Goal: Task Accomplishment & Management: Manage account settings

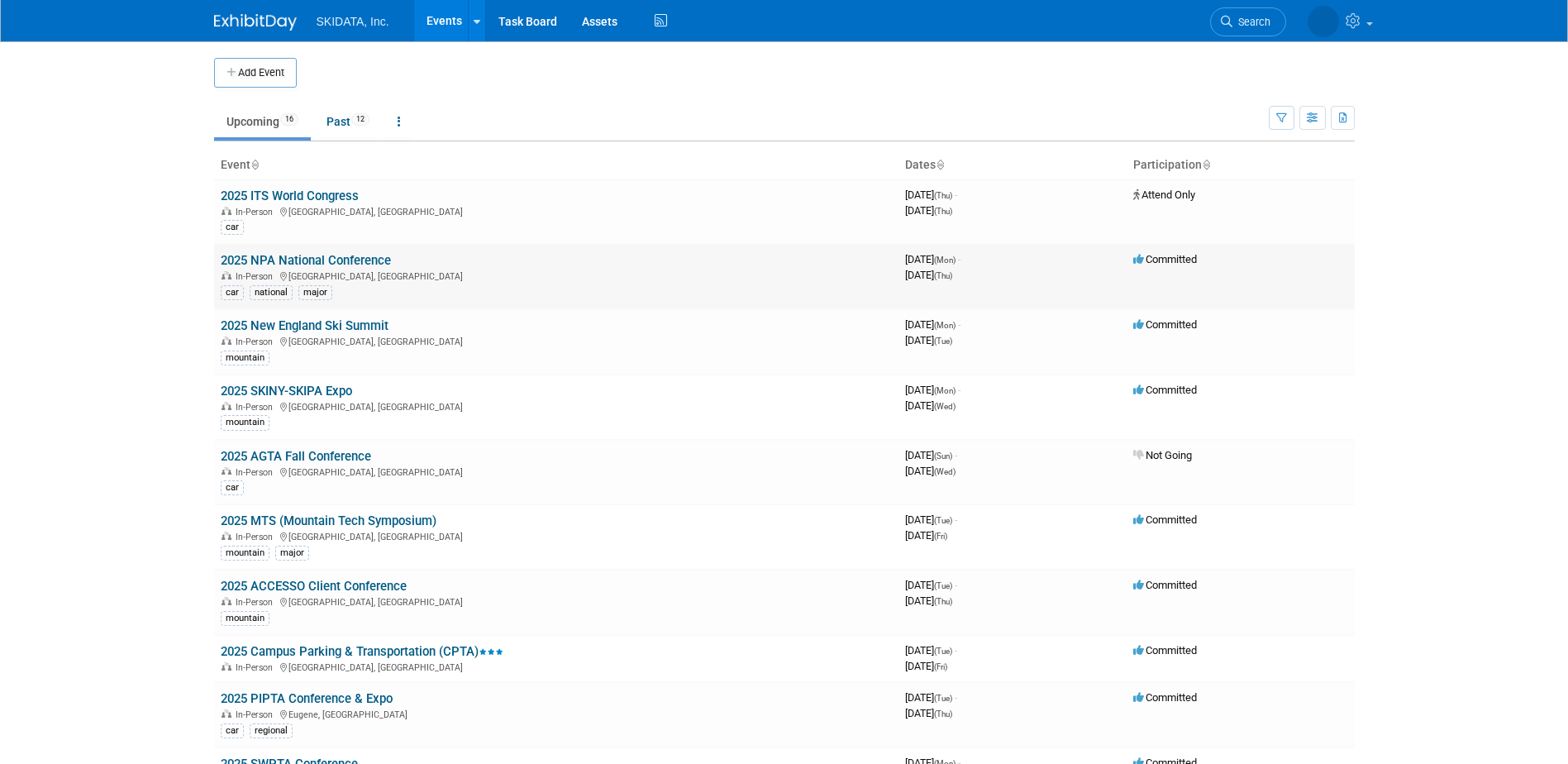
click at [313, 261] on link "2025 NPA National Conference" at bounding box center [306, 260] width 170 height 15
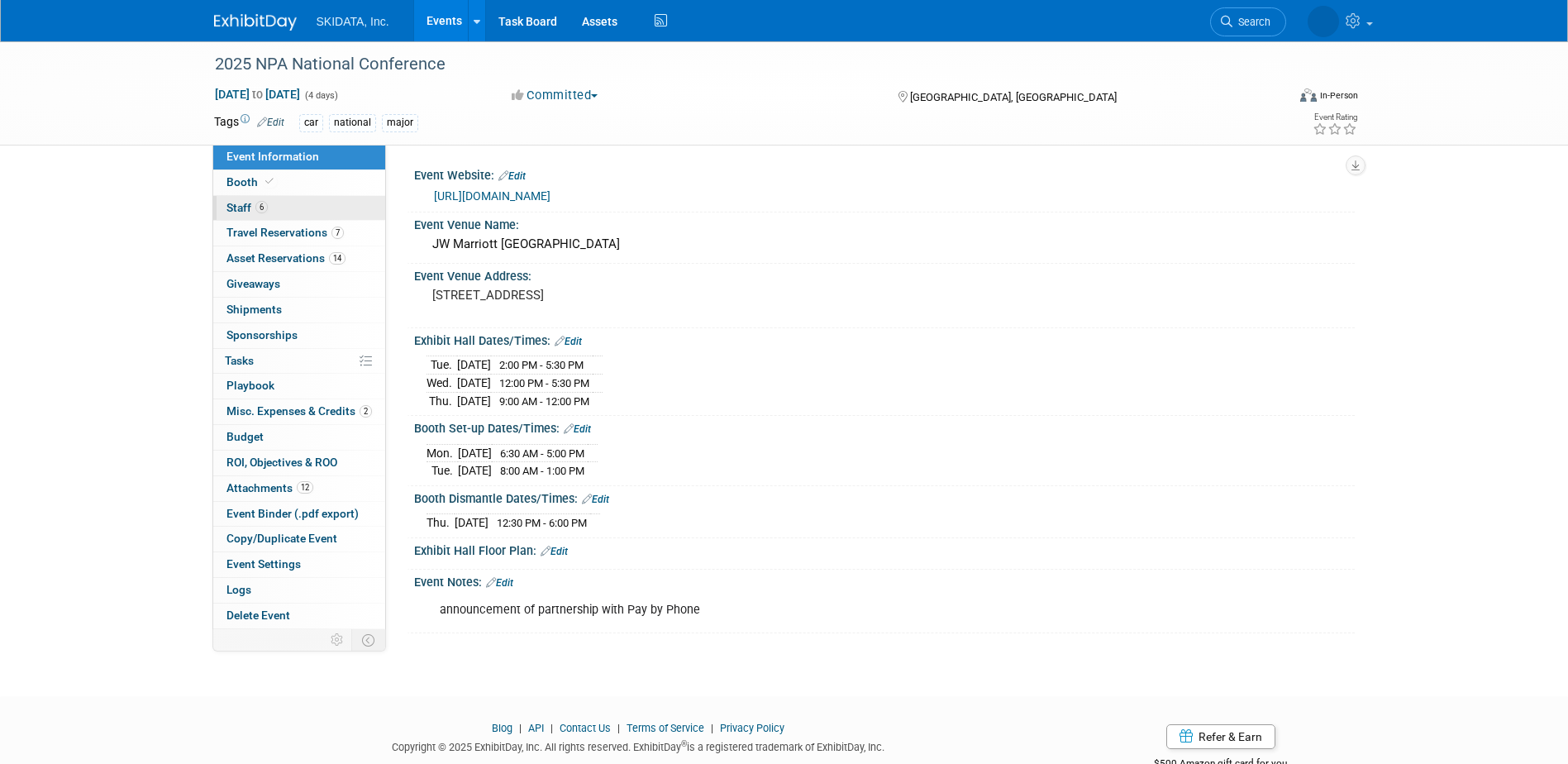
click at [240, 206] on span "Staff 6" at bounding box center [247, 208] width 41 height 13
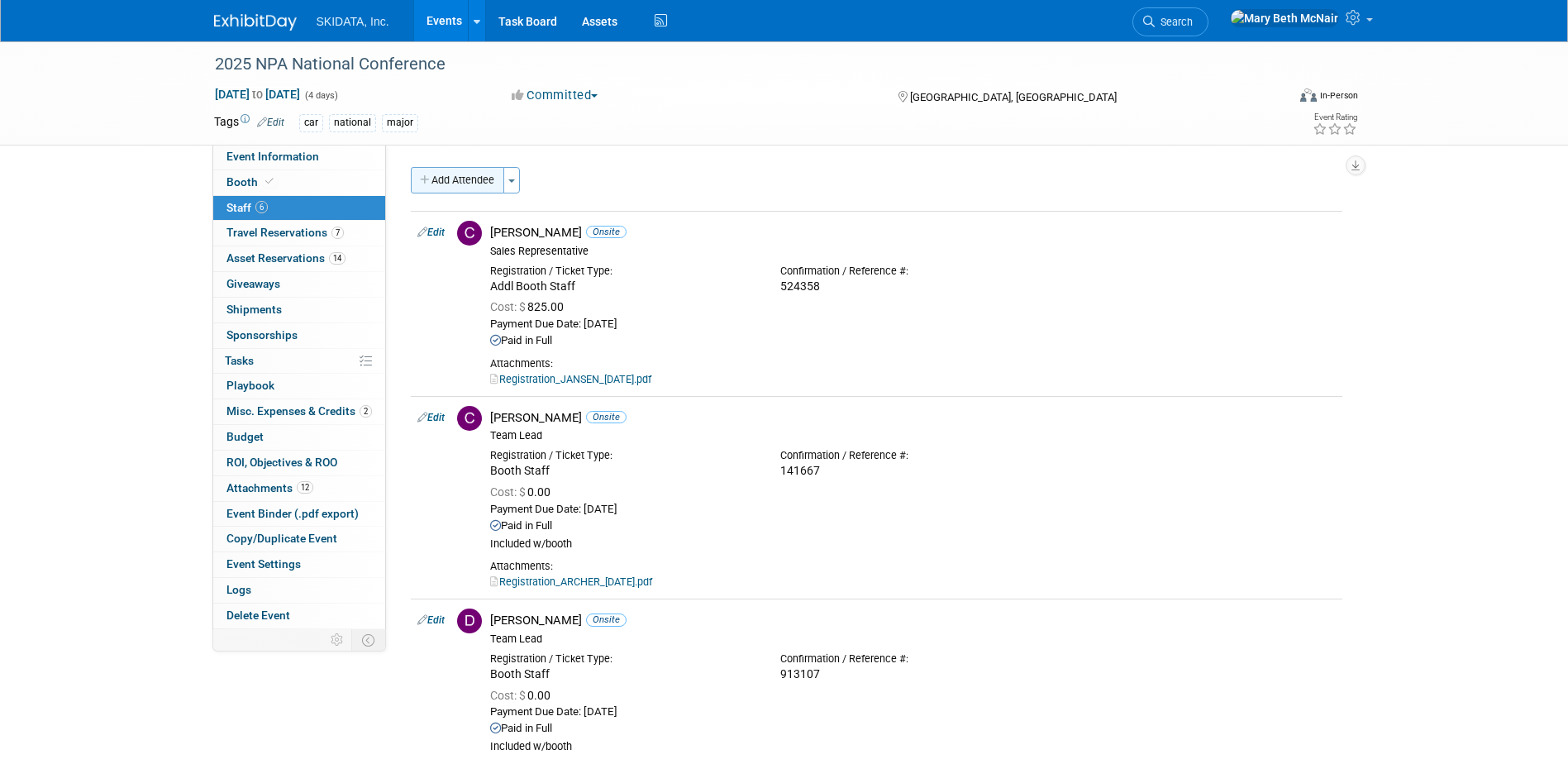
click at [466, 181] on button "Add Attendee" at bounding box center [457, 180] width 94 height 26
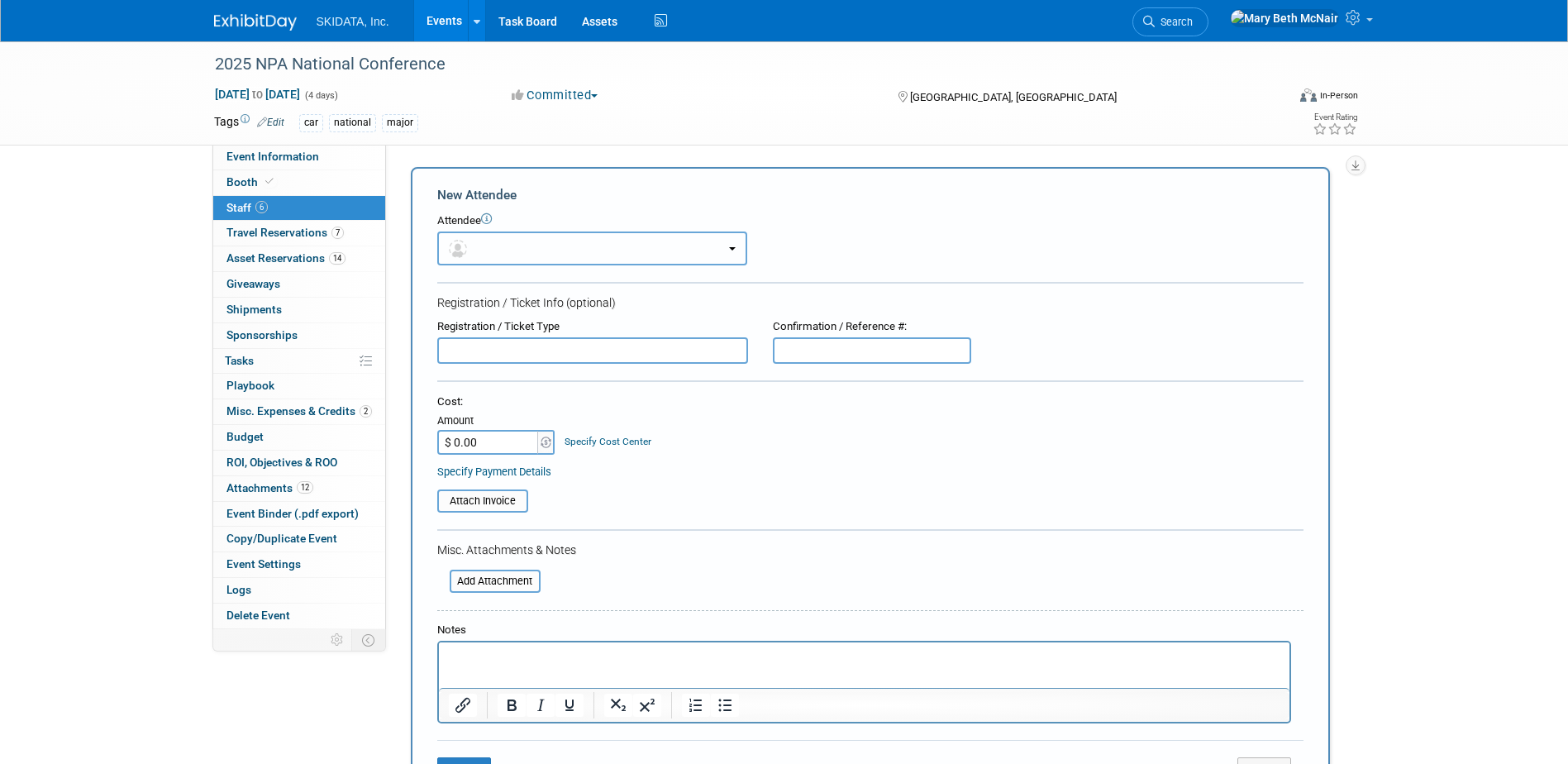
click at [501, 245] on button "button" at bounding box center [592, 248] width 309 height 34
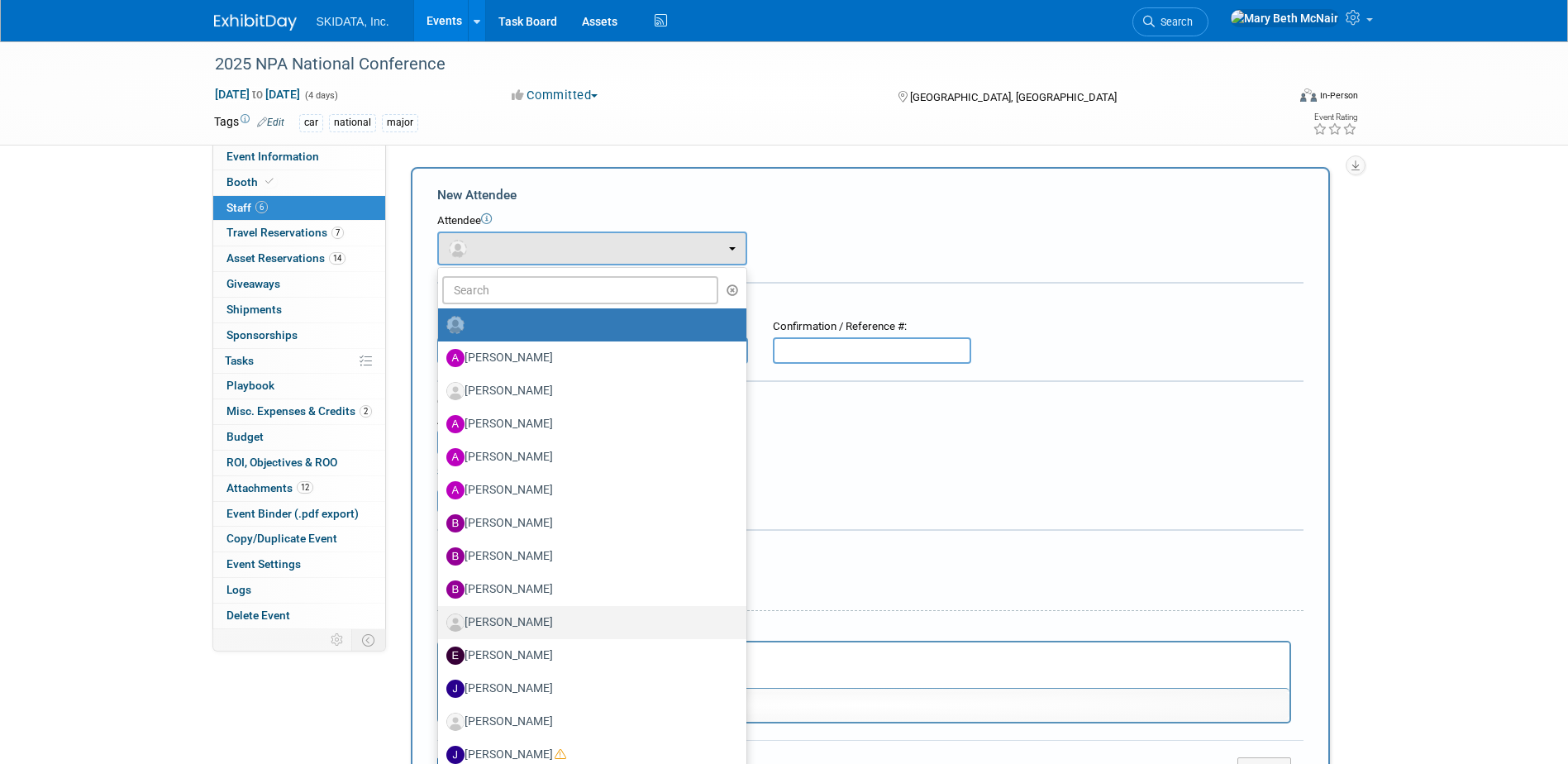
click at [507, 615] on label "Corey Gase" at bounding box center [587, 622] width 283 height 26
click at [440, 615] on input "Corey Gase" at bounding box center [435, 620] width 10 height 10
select select "cffe26fd-11bf-43aa-9bfc-b28d4407c4b2"
select select "3"
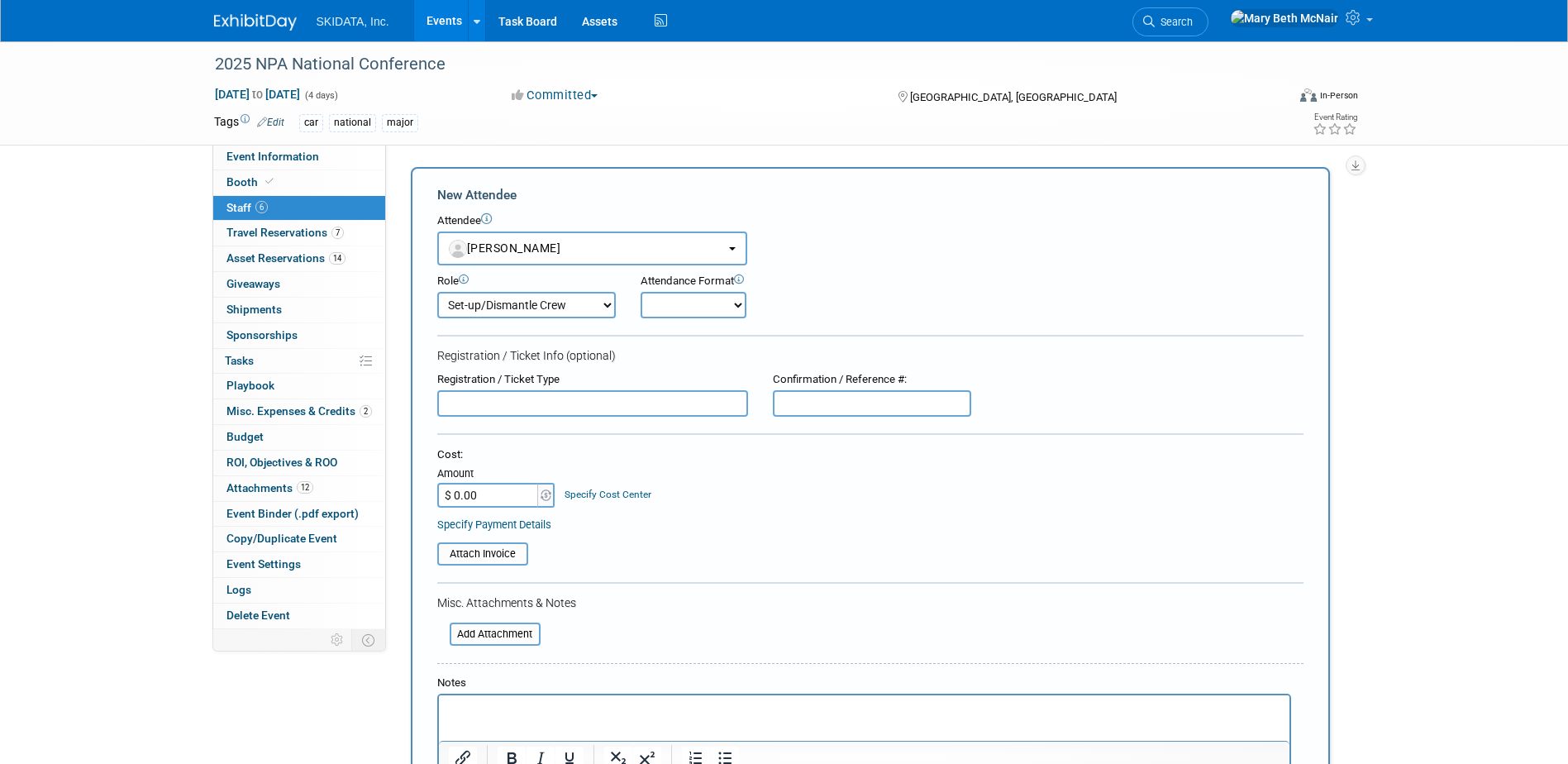
click at [730, 302] on select "Onsite Remote" at bounding box center [693, 305] width 106 height 26
select select "1"
click at [640, 292] on select "Onsite Remote" at bounding box center [693, 305] width 106 height 26
click at [450, 415] on input "text" at bounding box center [593, 403] width 310 height 26
type input "Booth Staff"
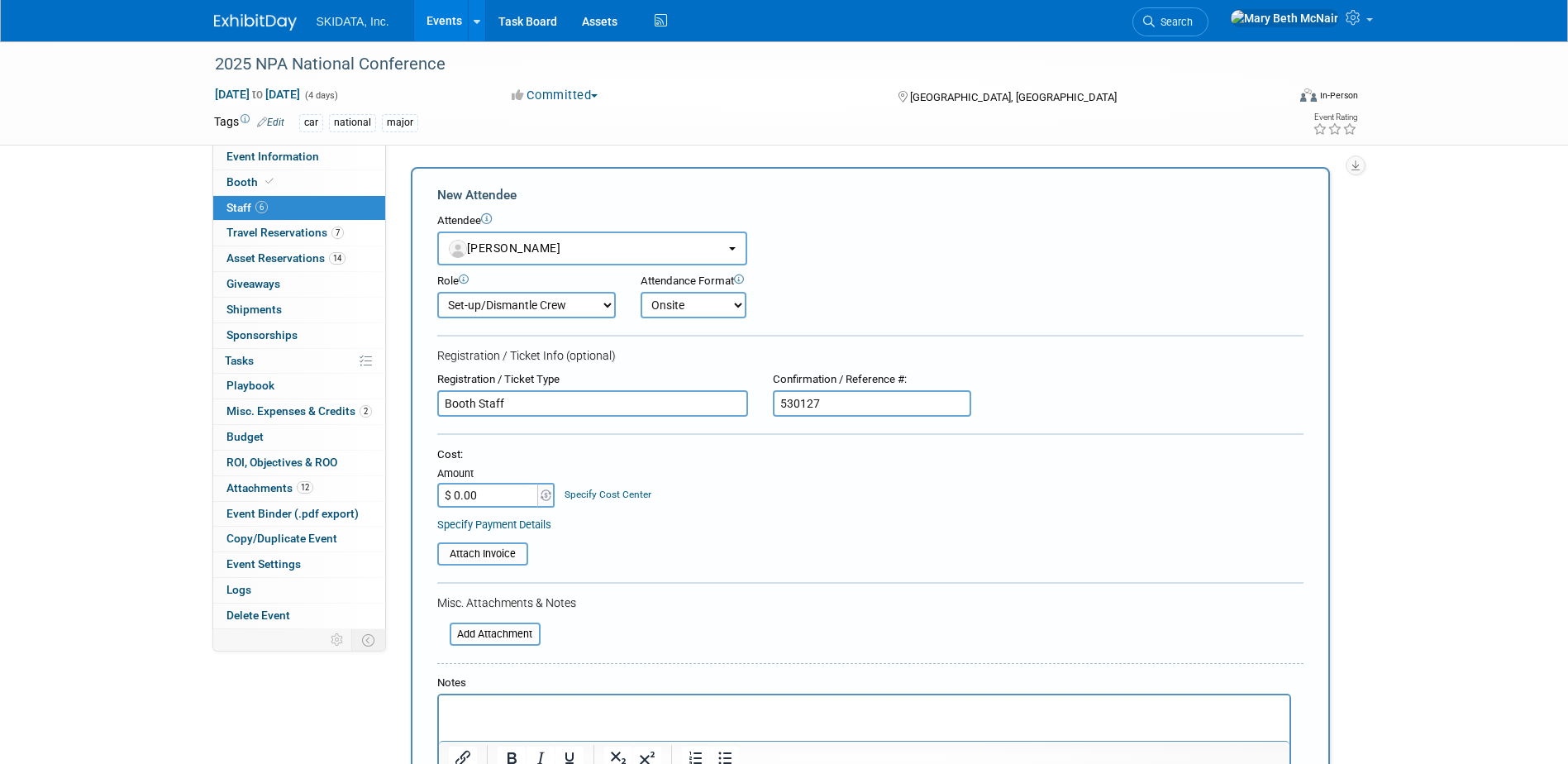
type input "530127"
type input "$ 950.00"
click at [507, 633] on input "file" at bounding box center [440, 633] width 196 height 20
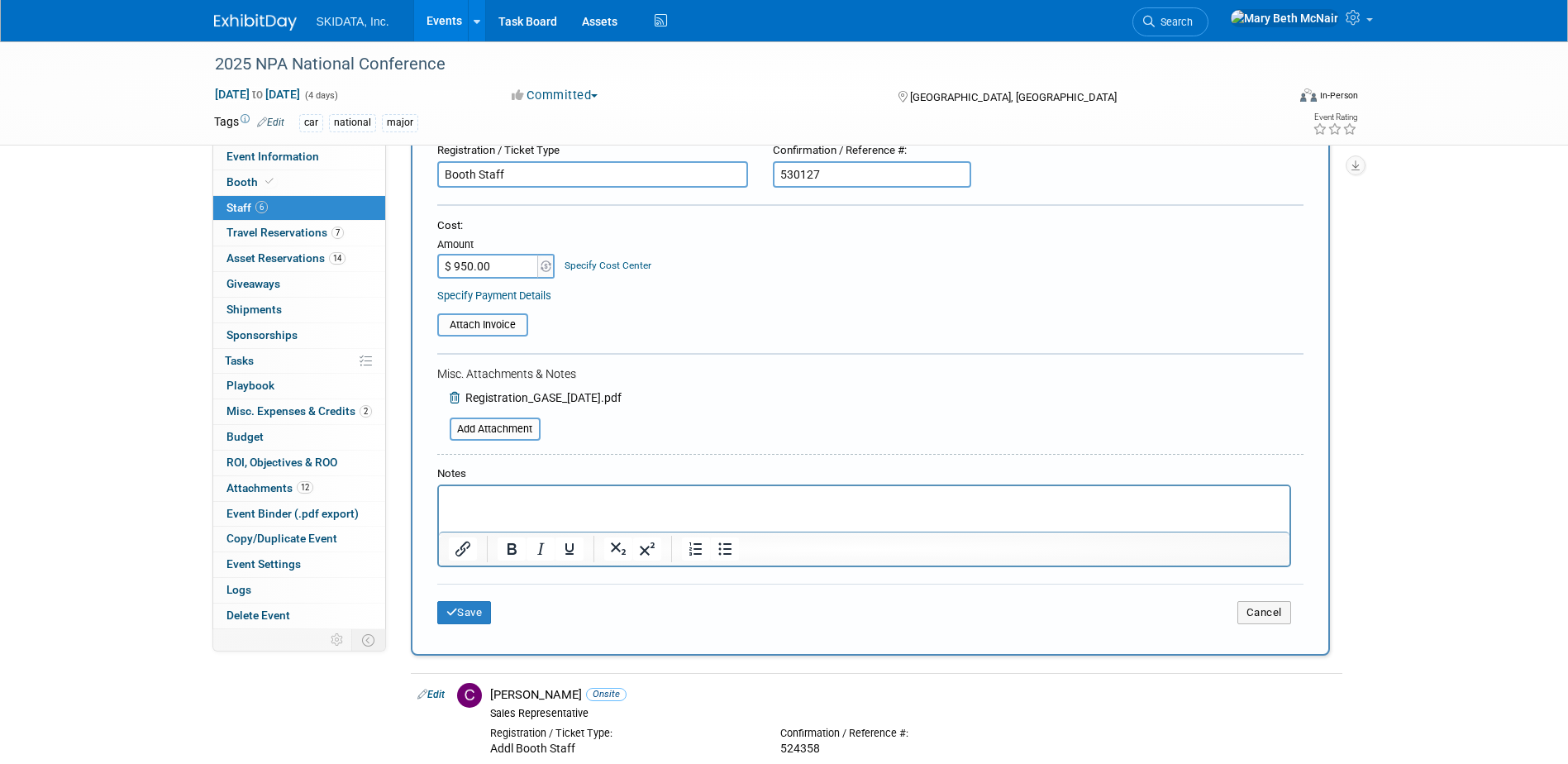
scroll to position [248, 0]
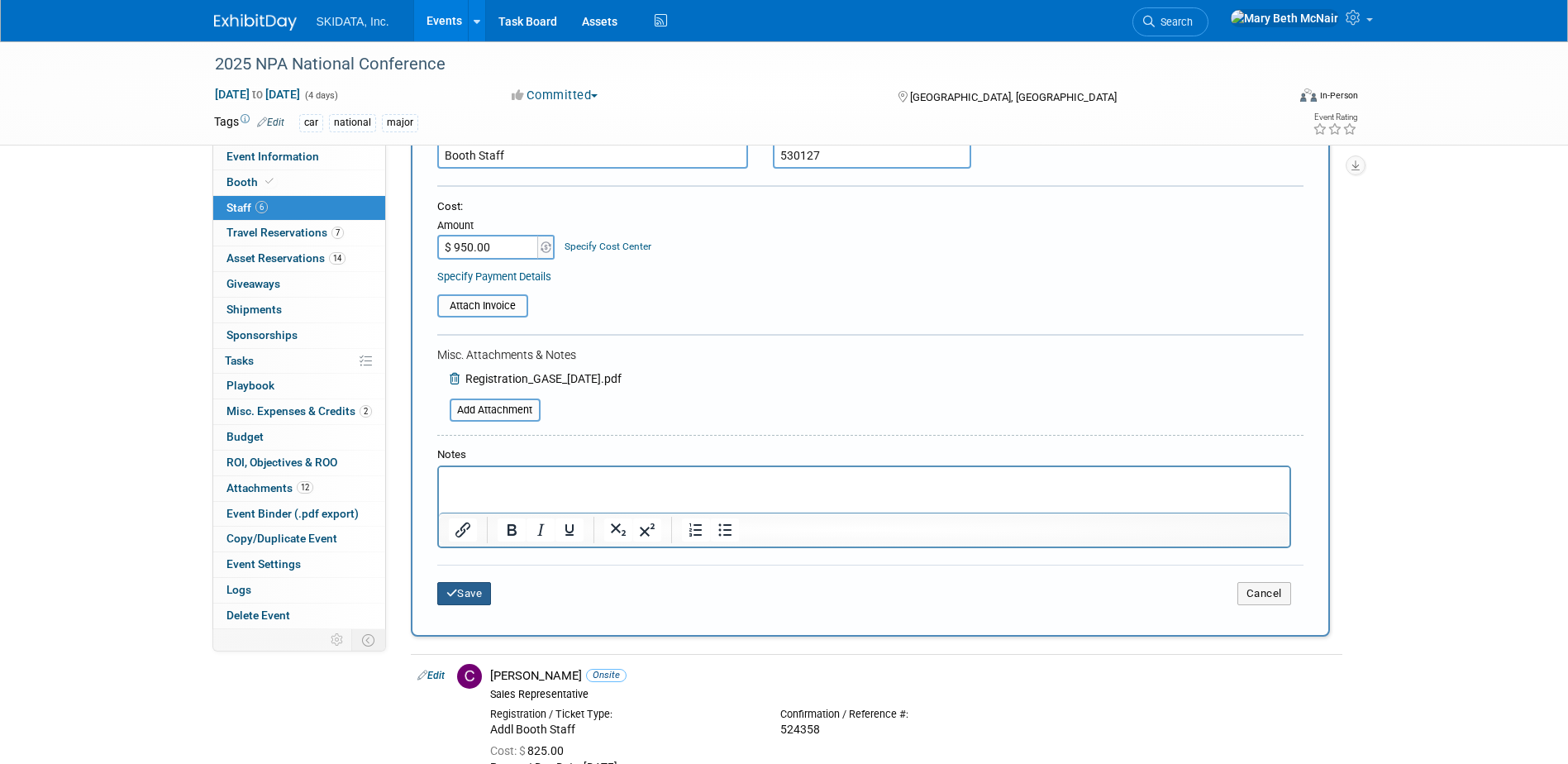
click at [468, 594] on button "Save" at bounding box center [465, 593] width 54 height 23
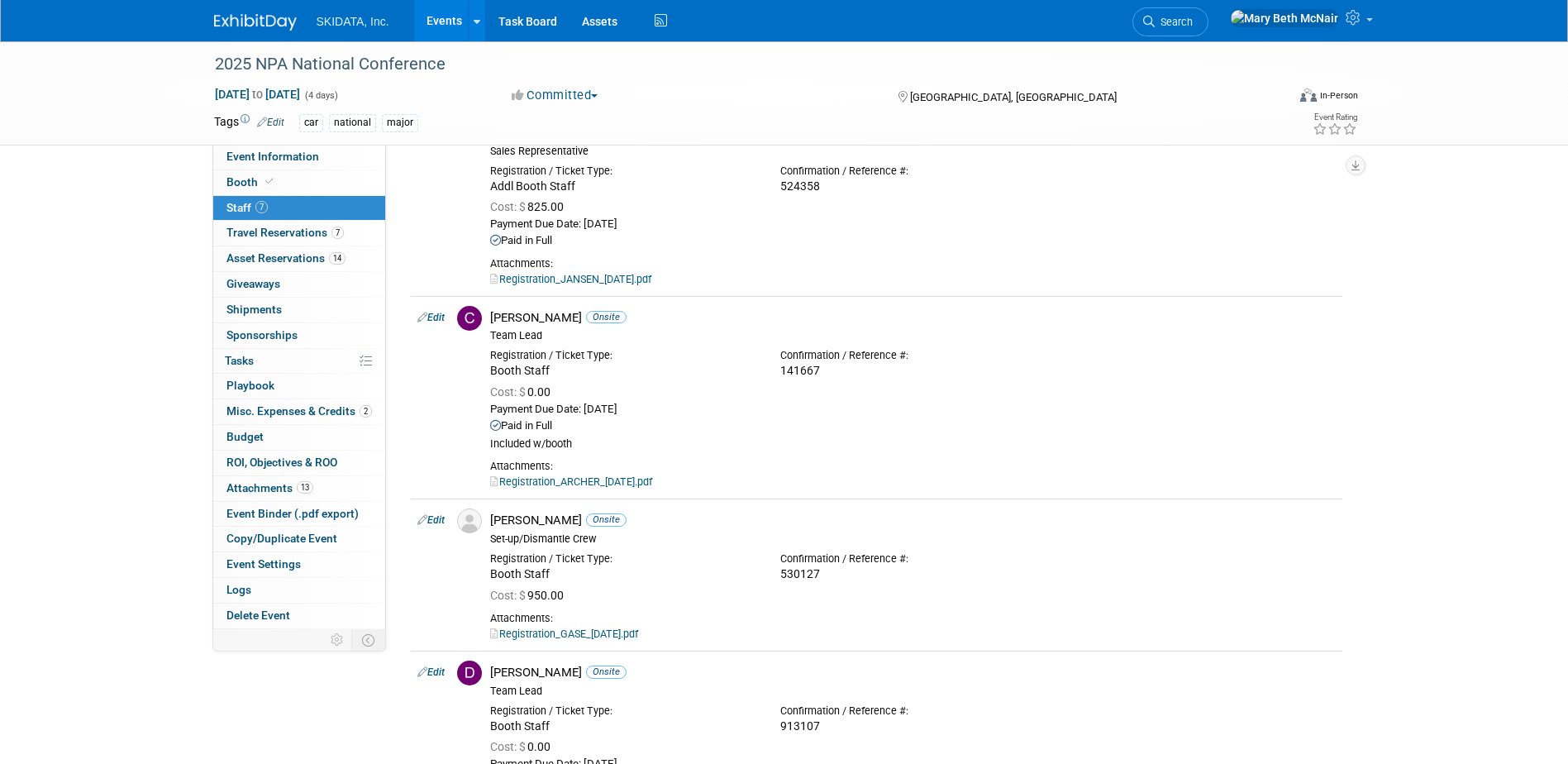
scroll to position [0, 0]
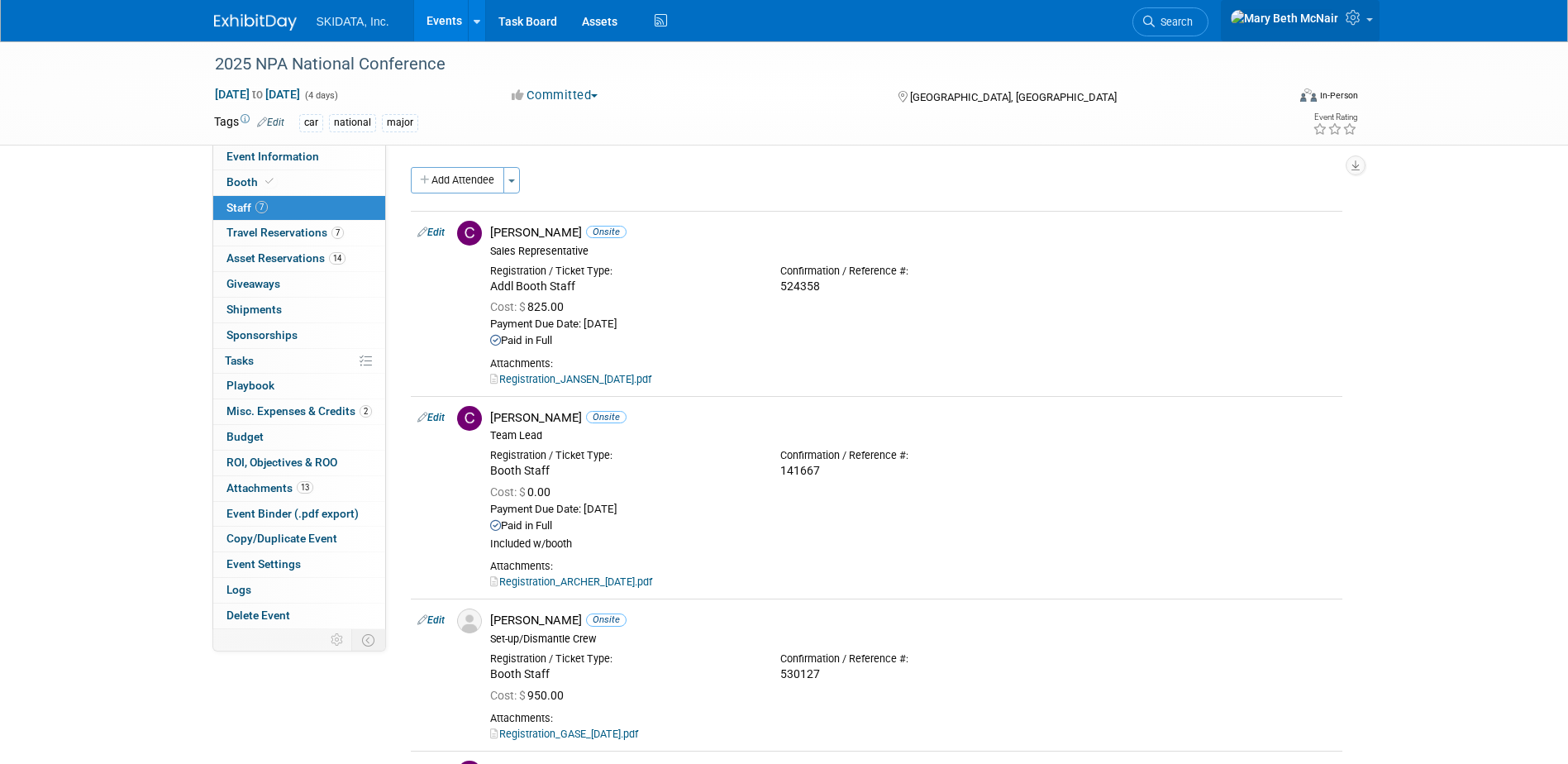
click at [1351, 25] on icon at bounding box center [1355, 18] width 19 height 15
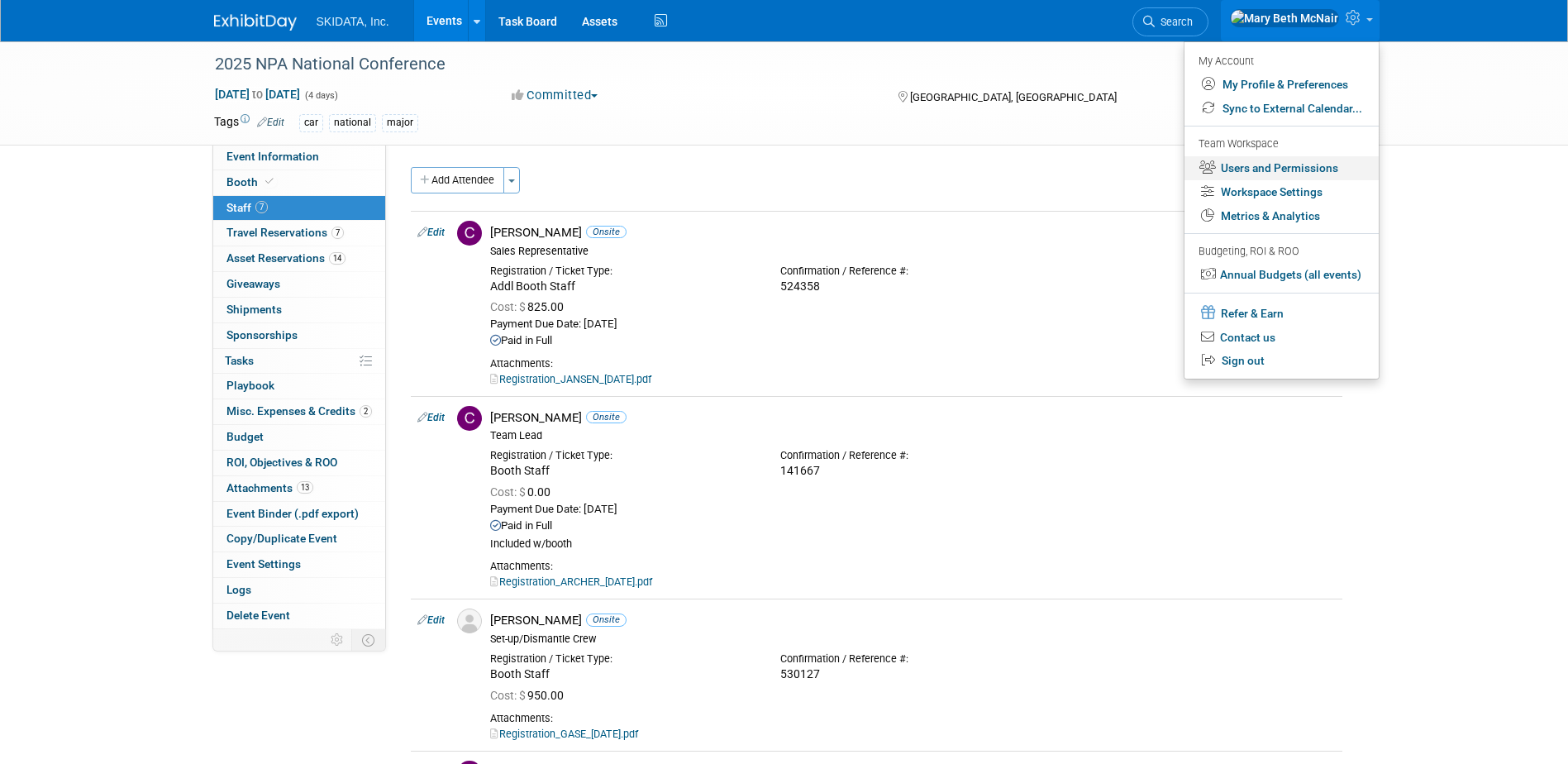
click at [1307, 173] on link "Users and Permissions" at bounding box center [1281, 168] width 194 height 24
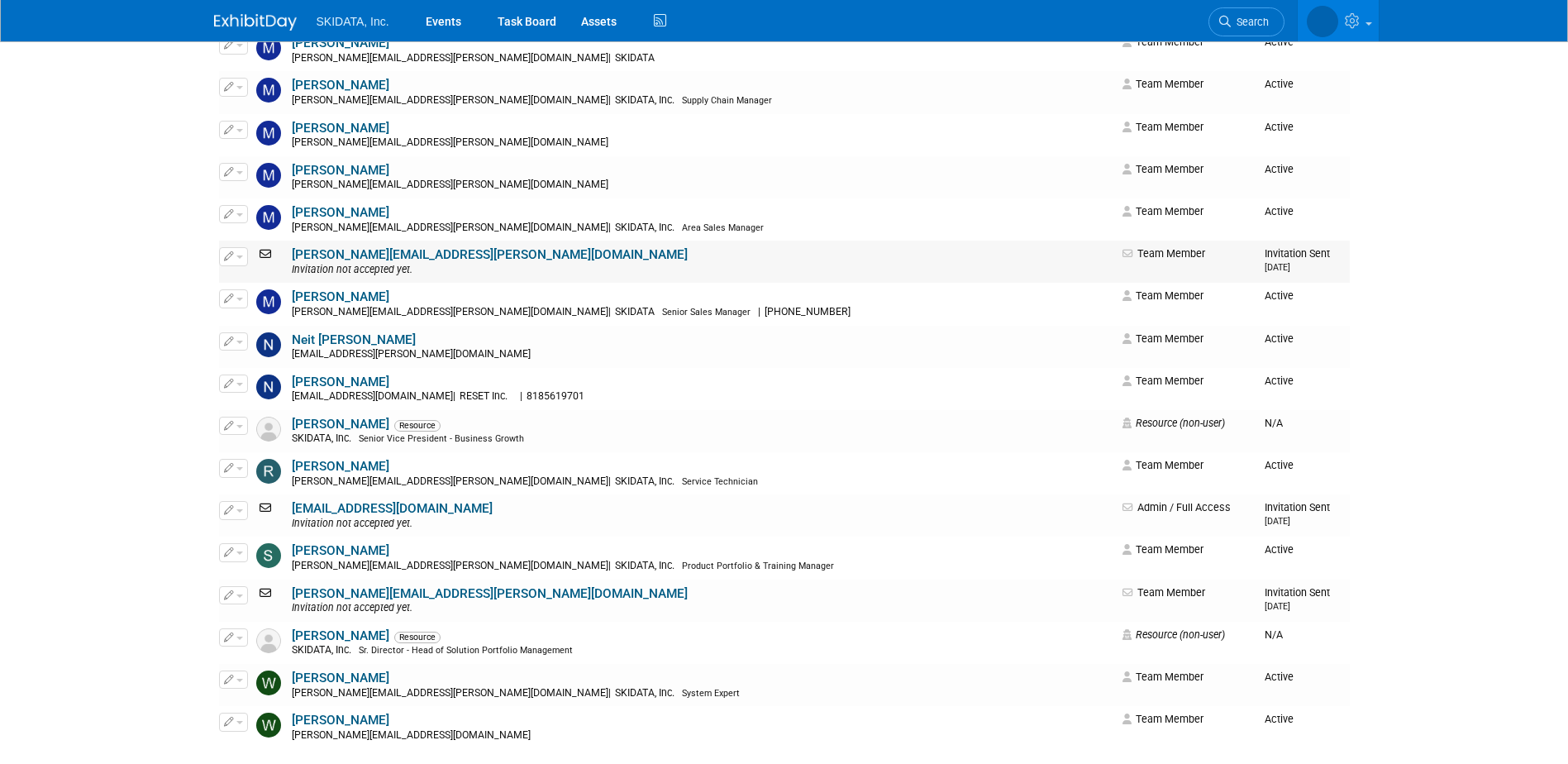
scroll to position [1322, 0]
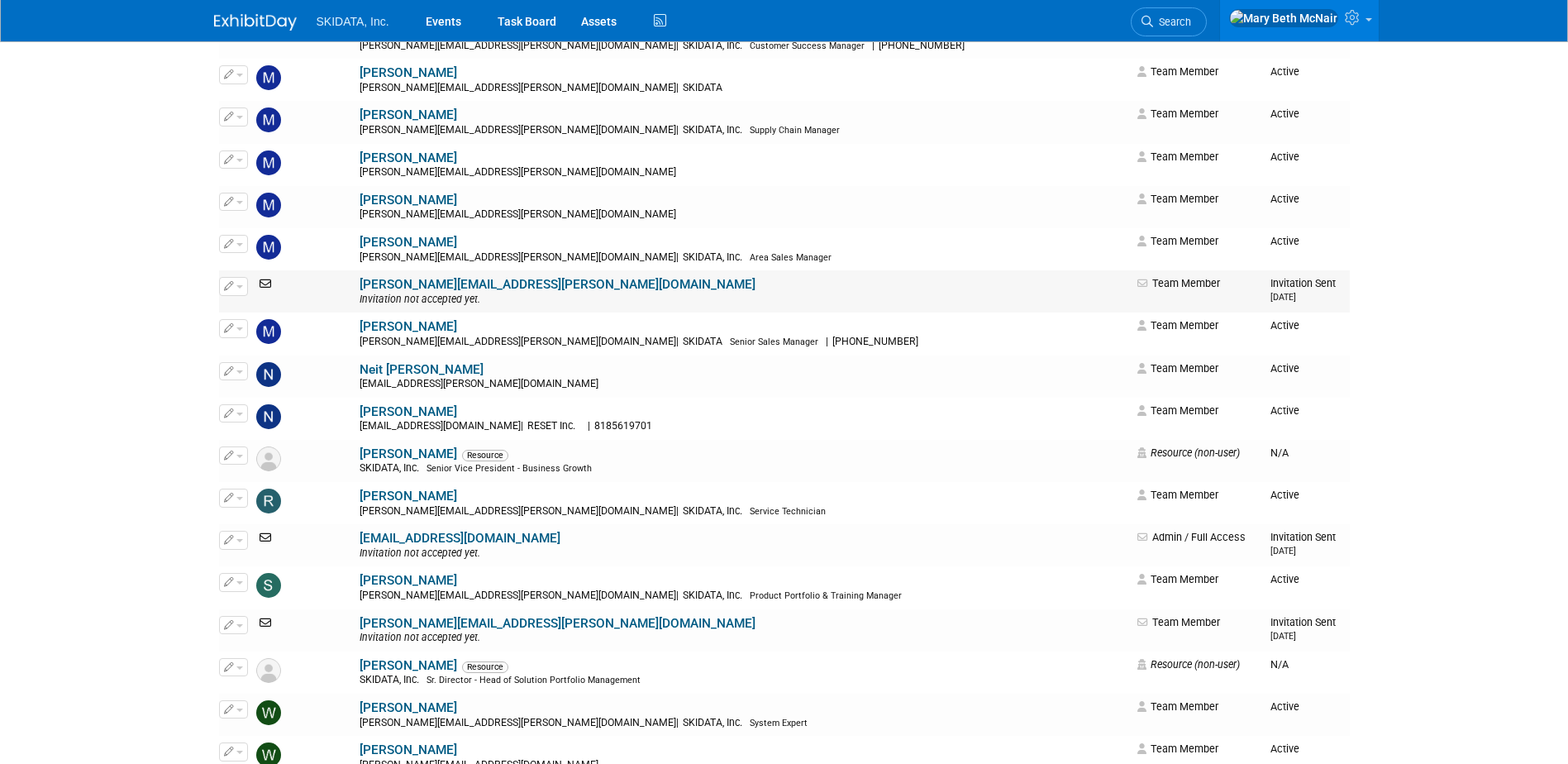
click at [367, 288] on link "michael.hewitt@skidata.com" at bounding box center [556, 284] width 396 height 15
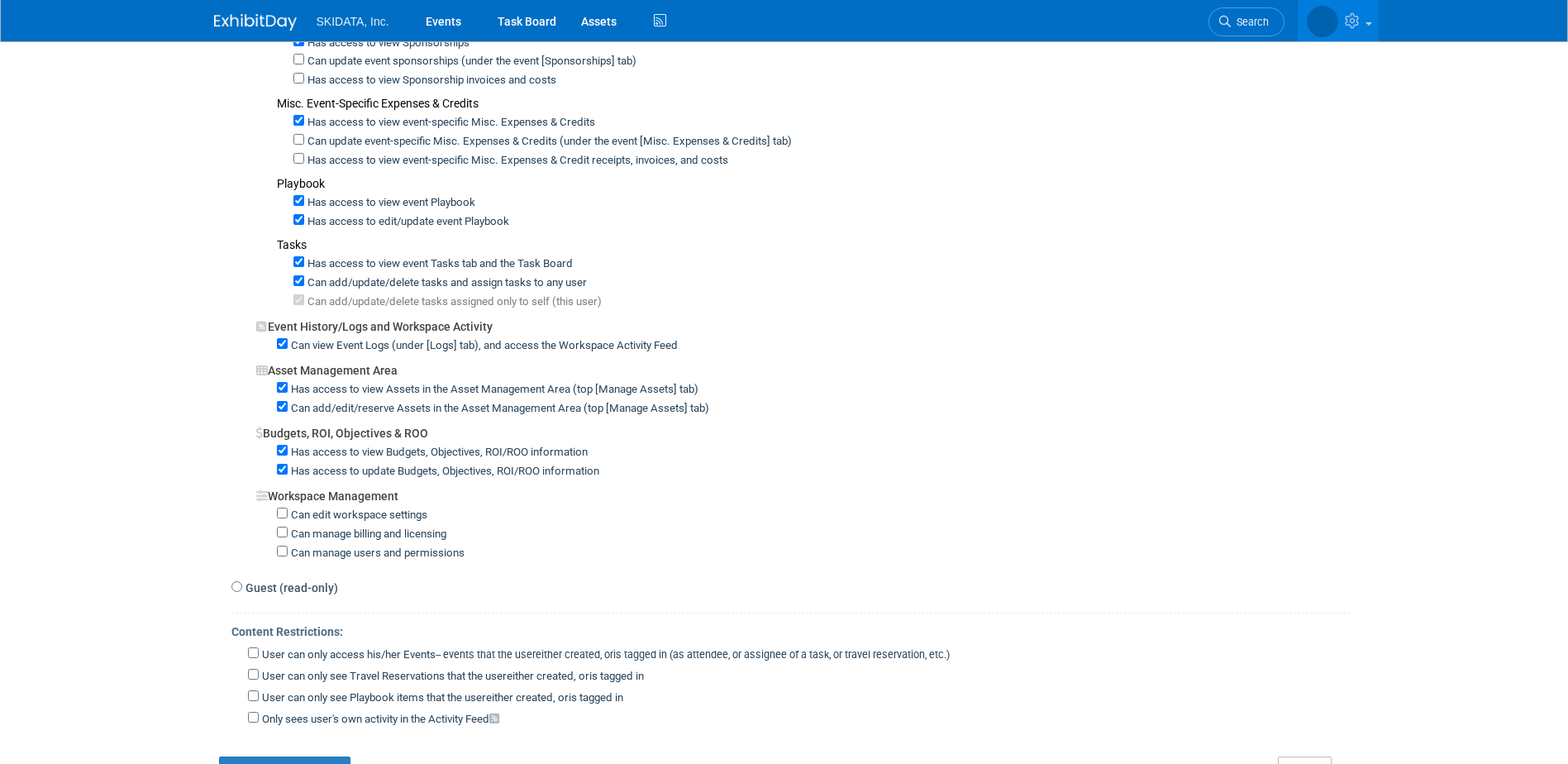
scroll to position [1108, 0]
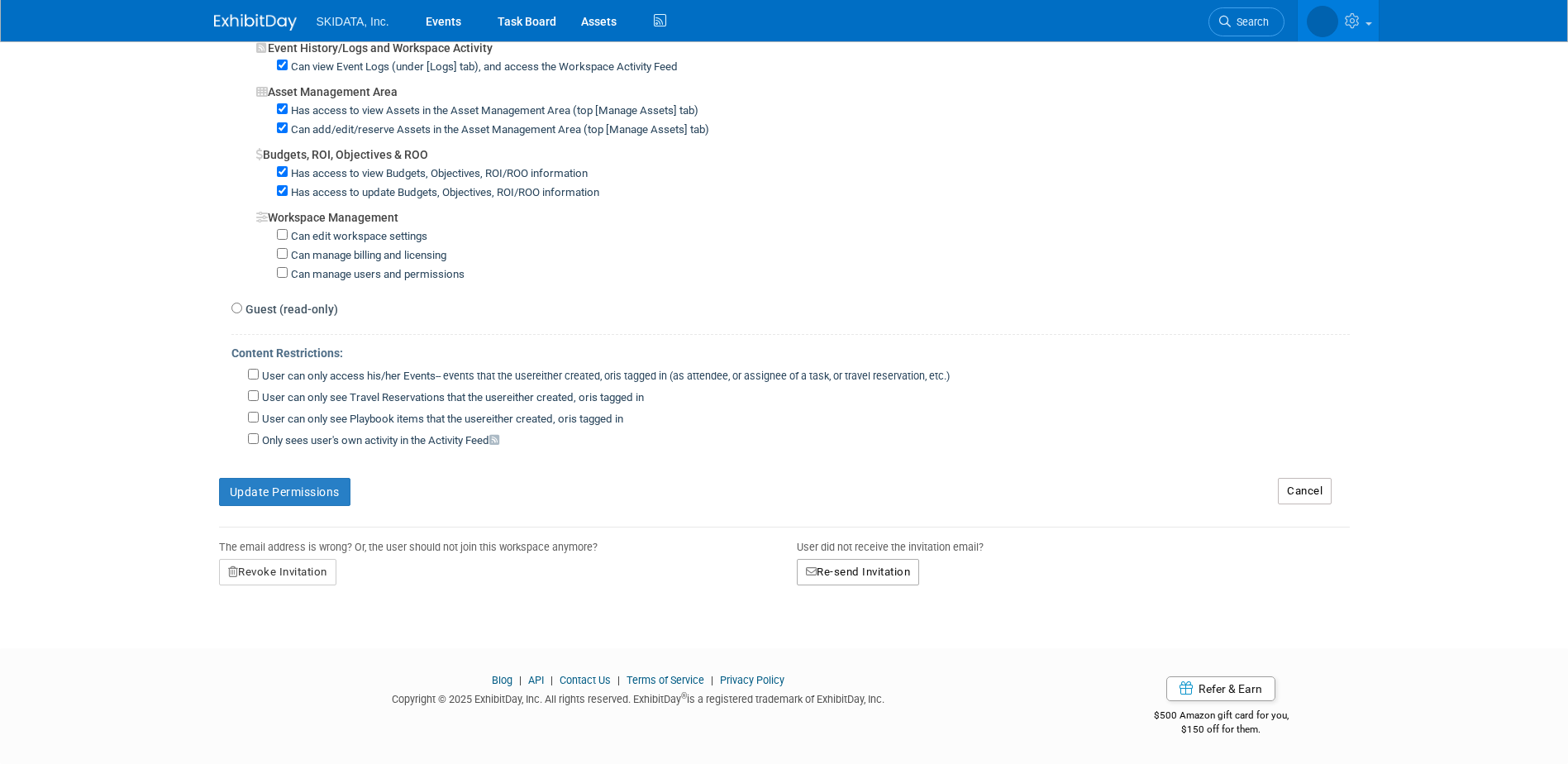
click at [831, 571] on button "Re-send Invitation" at bounding box center [858, 571] width 123 height 26
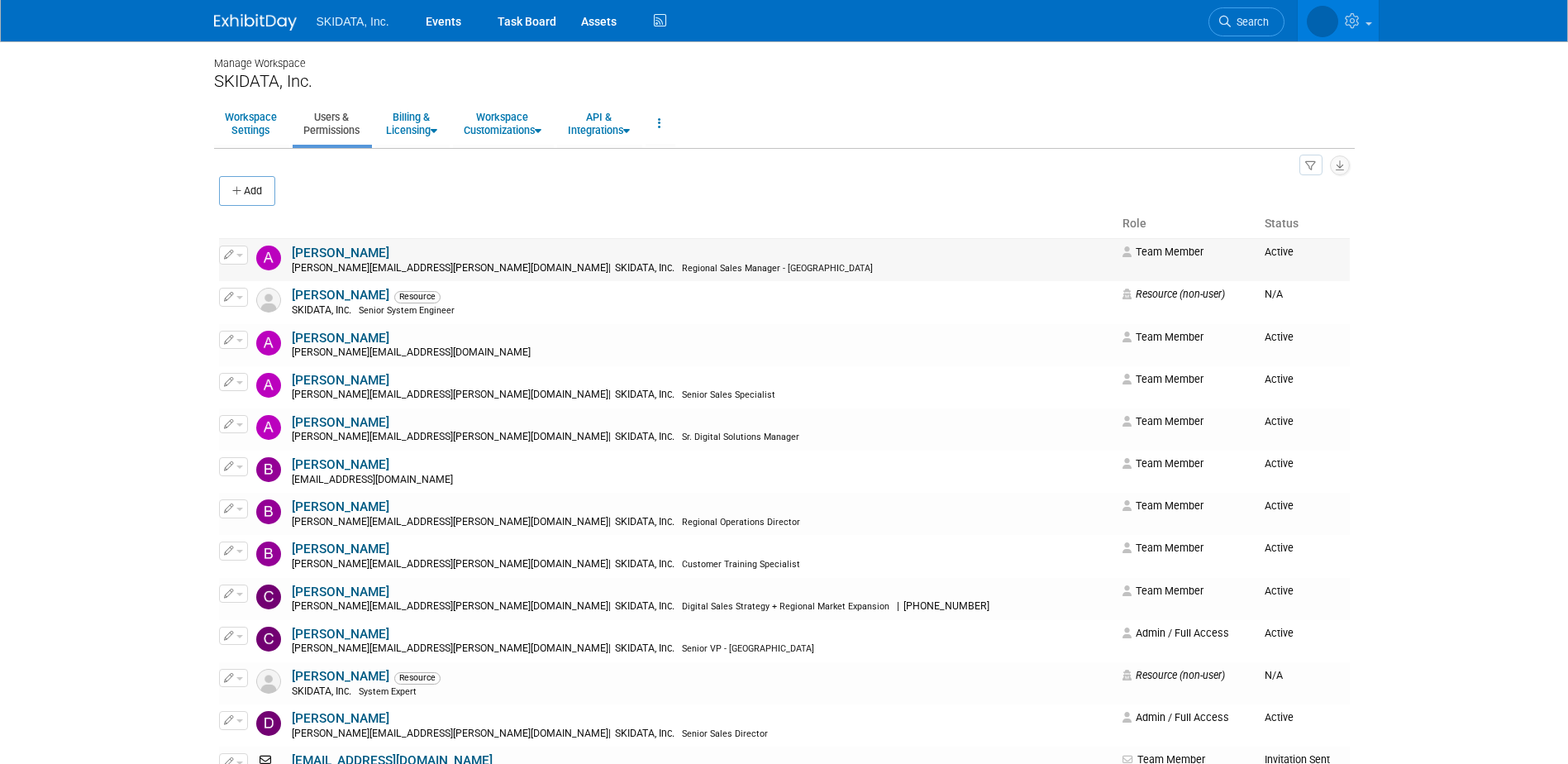
click at [240, 252] on button "button" at bounding box center [233, 253] width 29 height 18
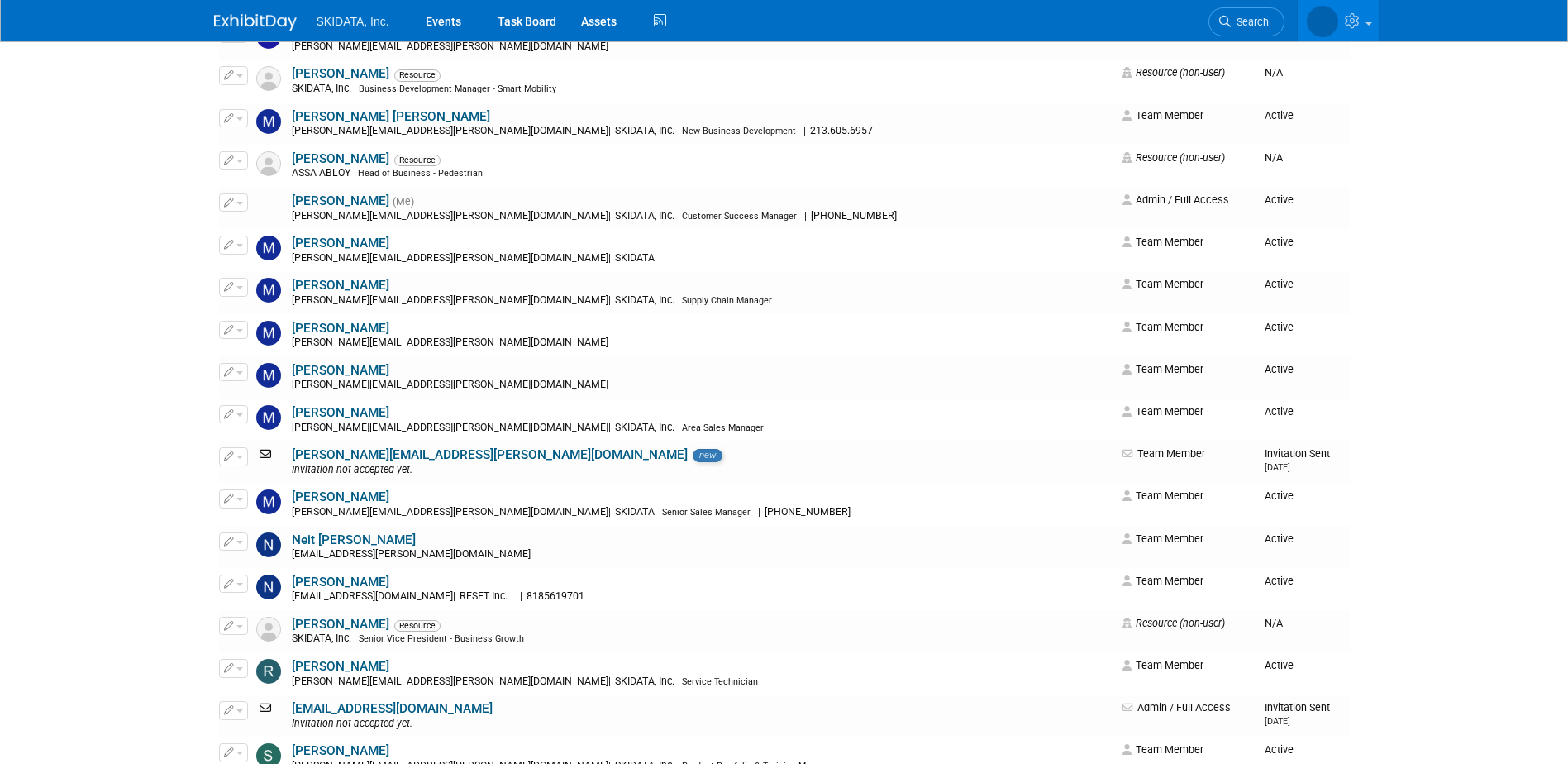
scroll to position [1157, 0]
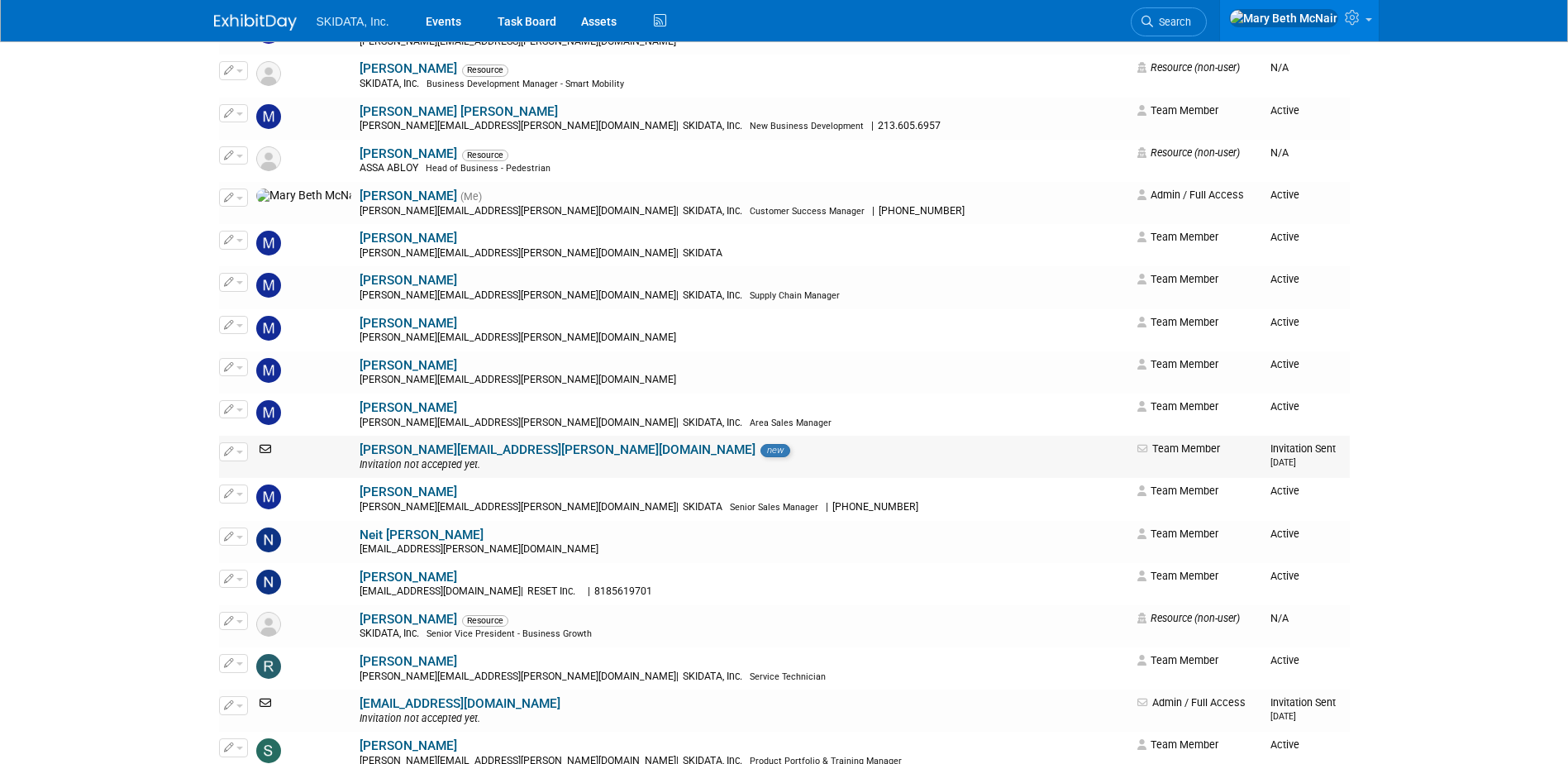
click at [234, 454] on button "button" at bounding box center [233, 451] width 29 height 18
click at [450, 29] on link "Events" at bounding box center [443, 21] width 61 height 41
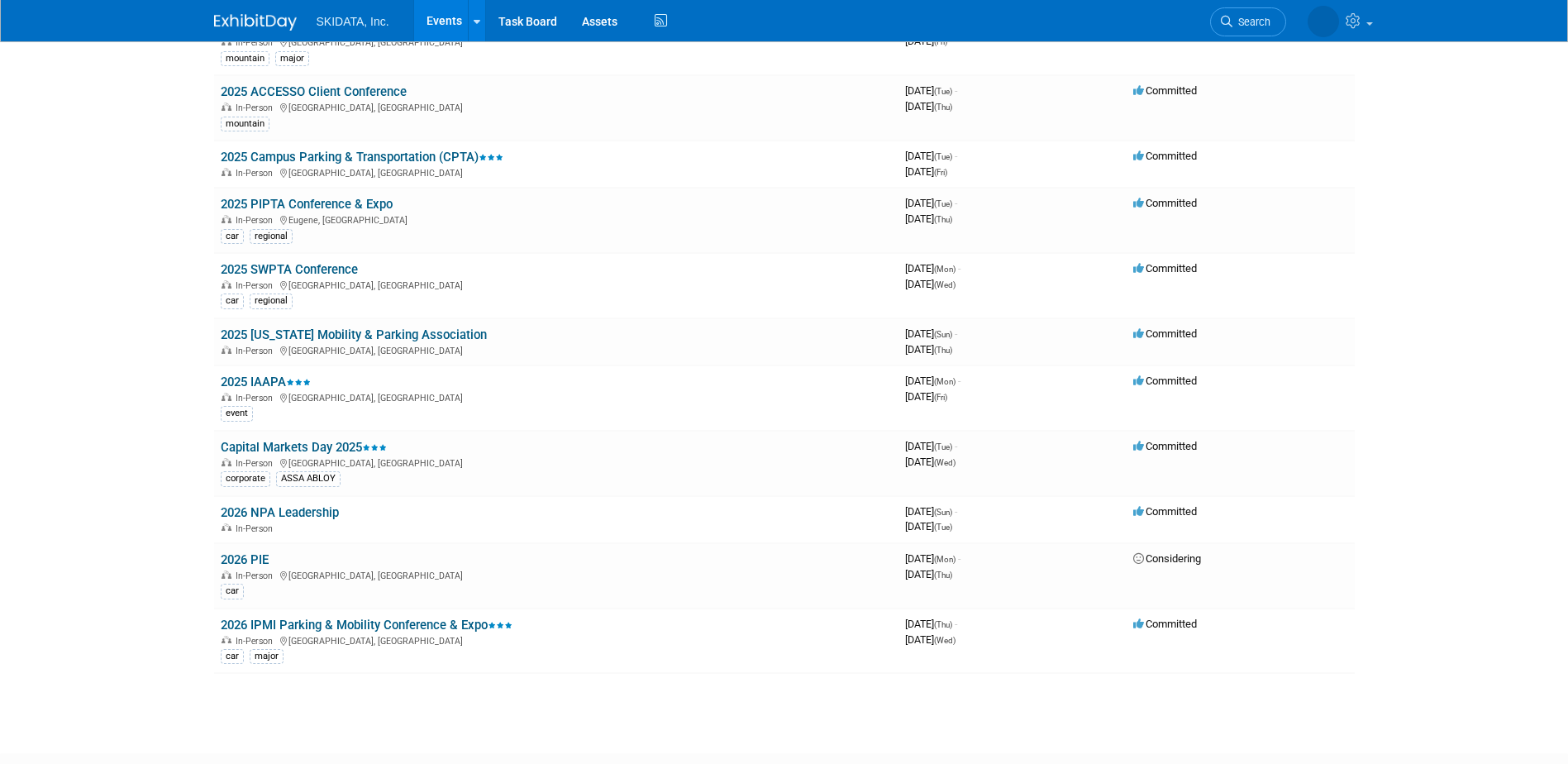
scroll to position [599, 0]
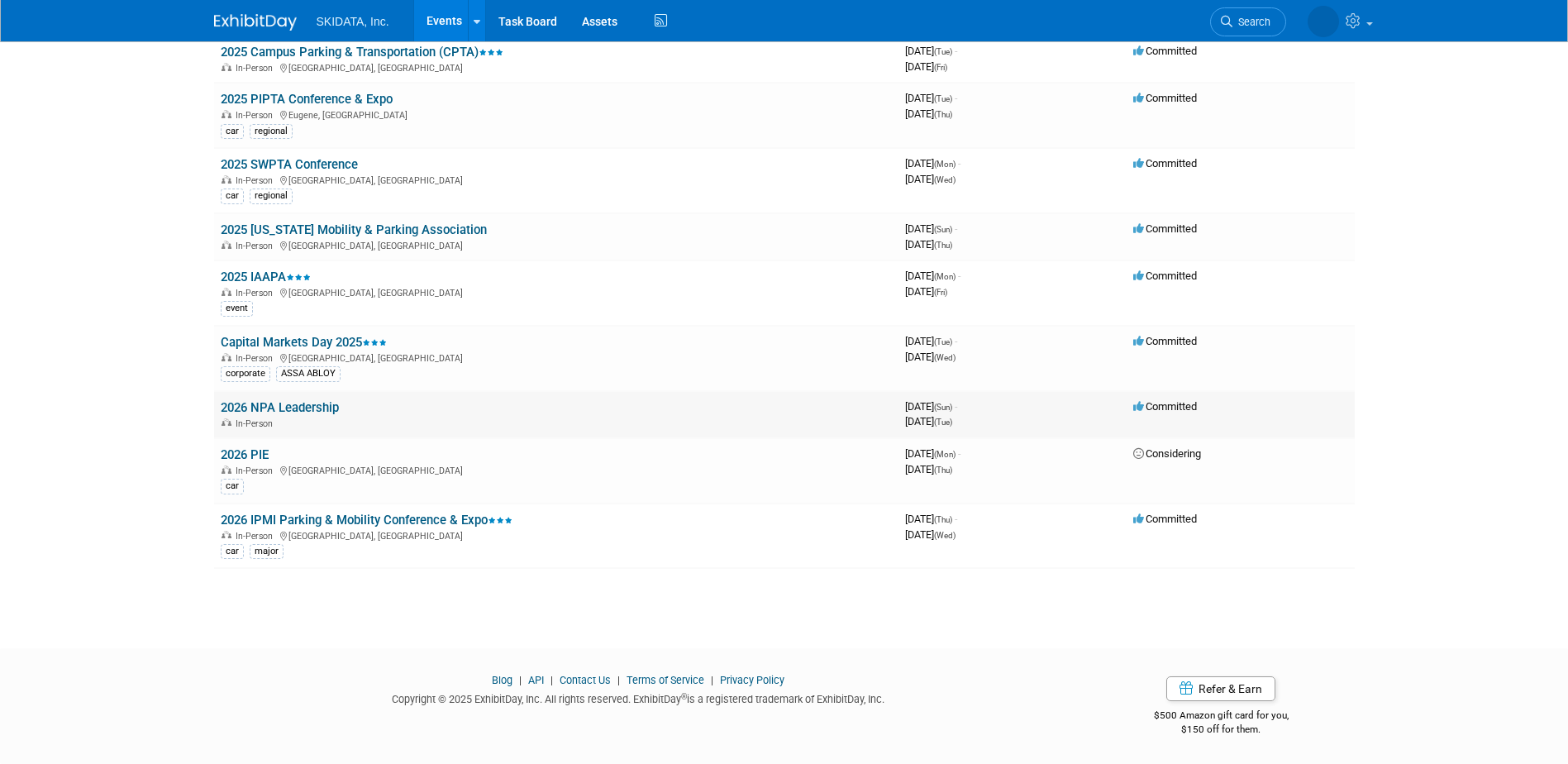
click at [315, 409] on link "2026 NPA Leadership" at bounding box center [280, 408] width 118 height 15
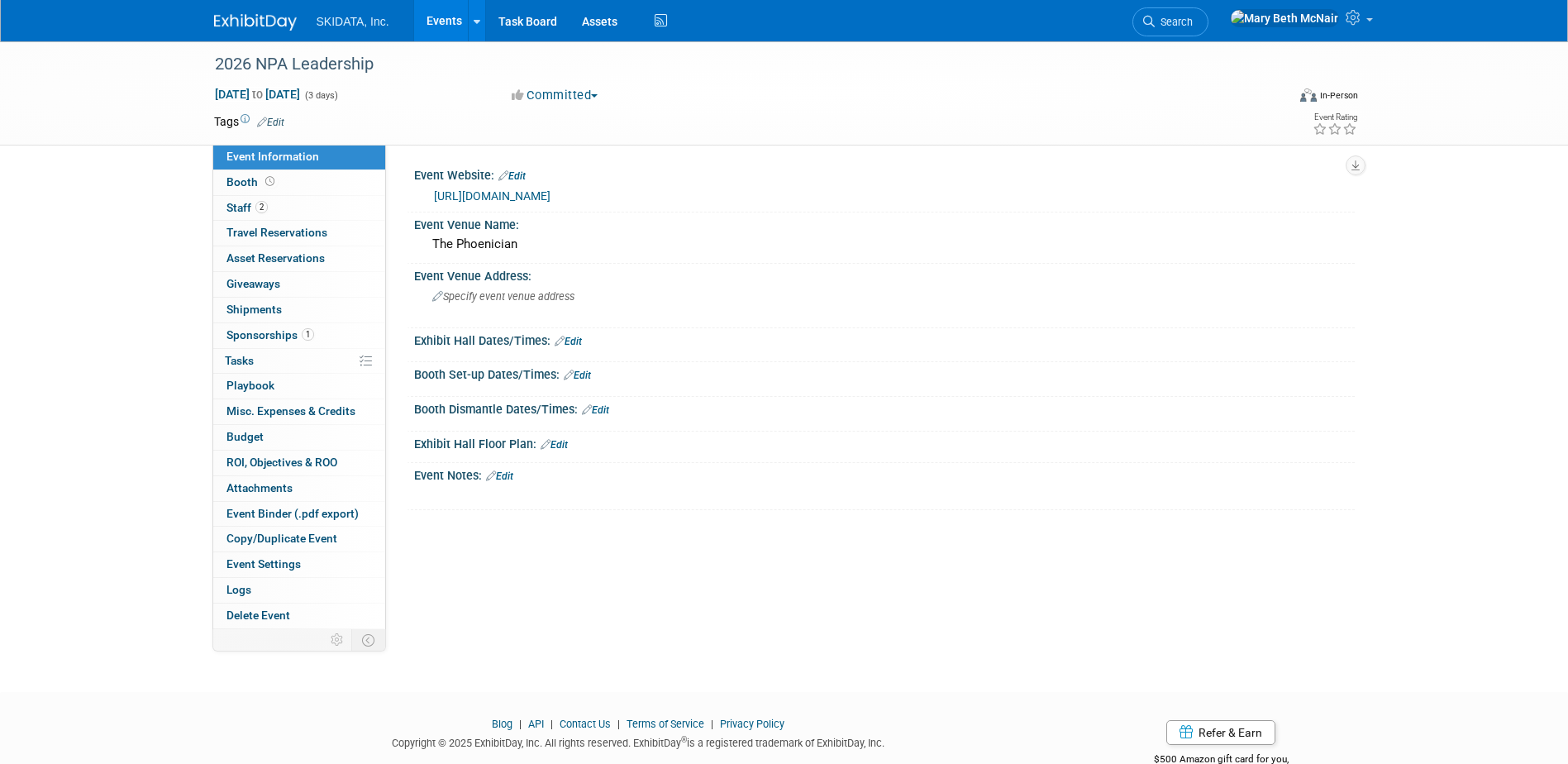
click at [516, 194] on link "https://weareparking.org/page/Winter_Leadership" at bounding box center [492, 195] width 117 height 13
click at [280, 117] on link "Edit" at bounding box center [270, 123] width 27 height 11
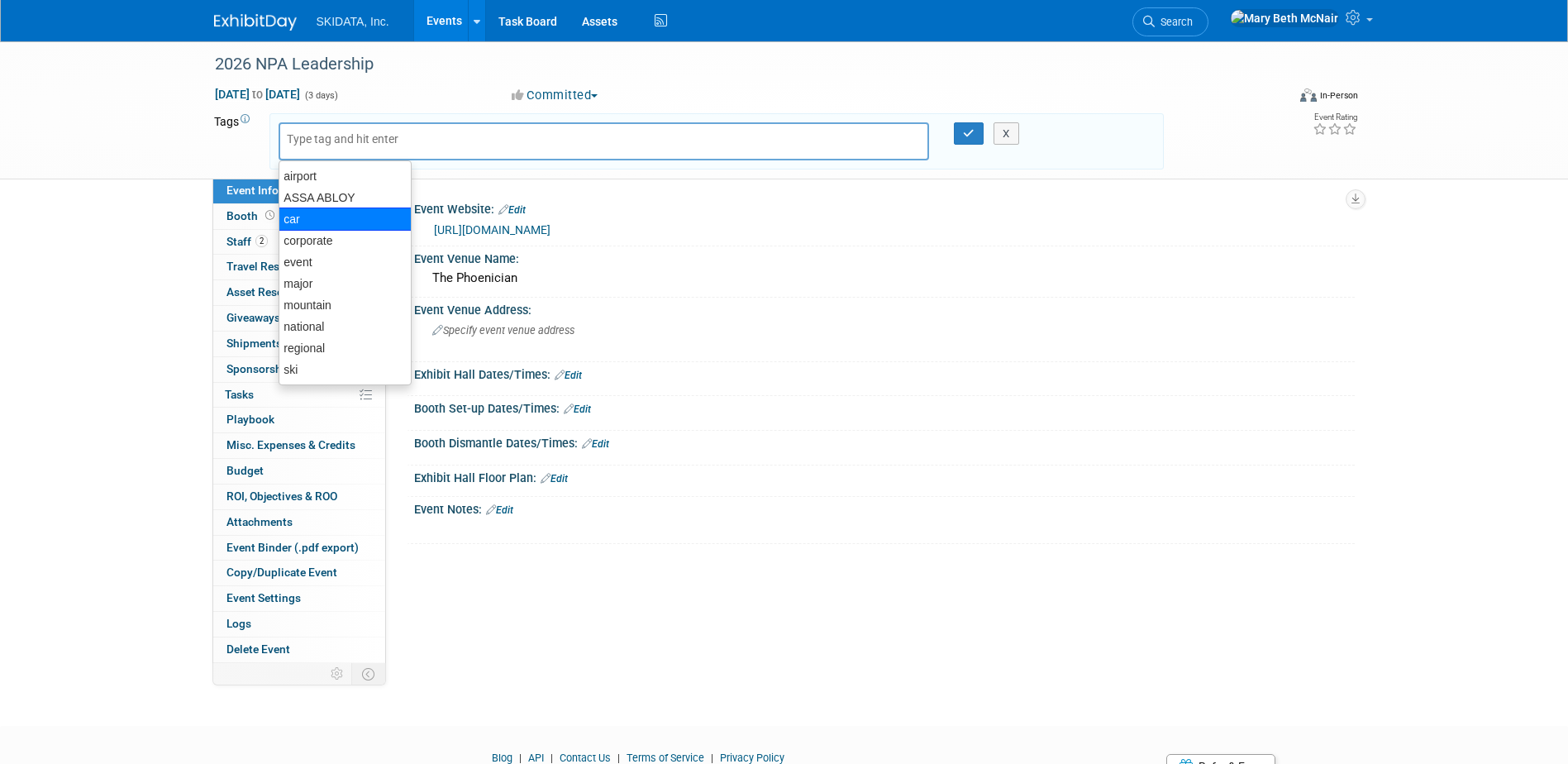
click at [313, 225] on div "car" at bounding box center [345, 219] width 133 height 23
type input "car"
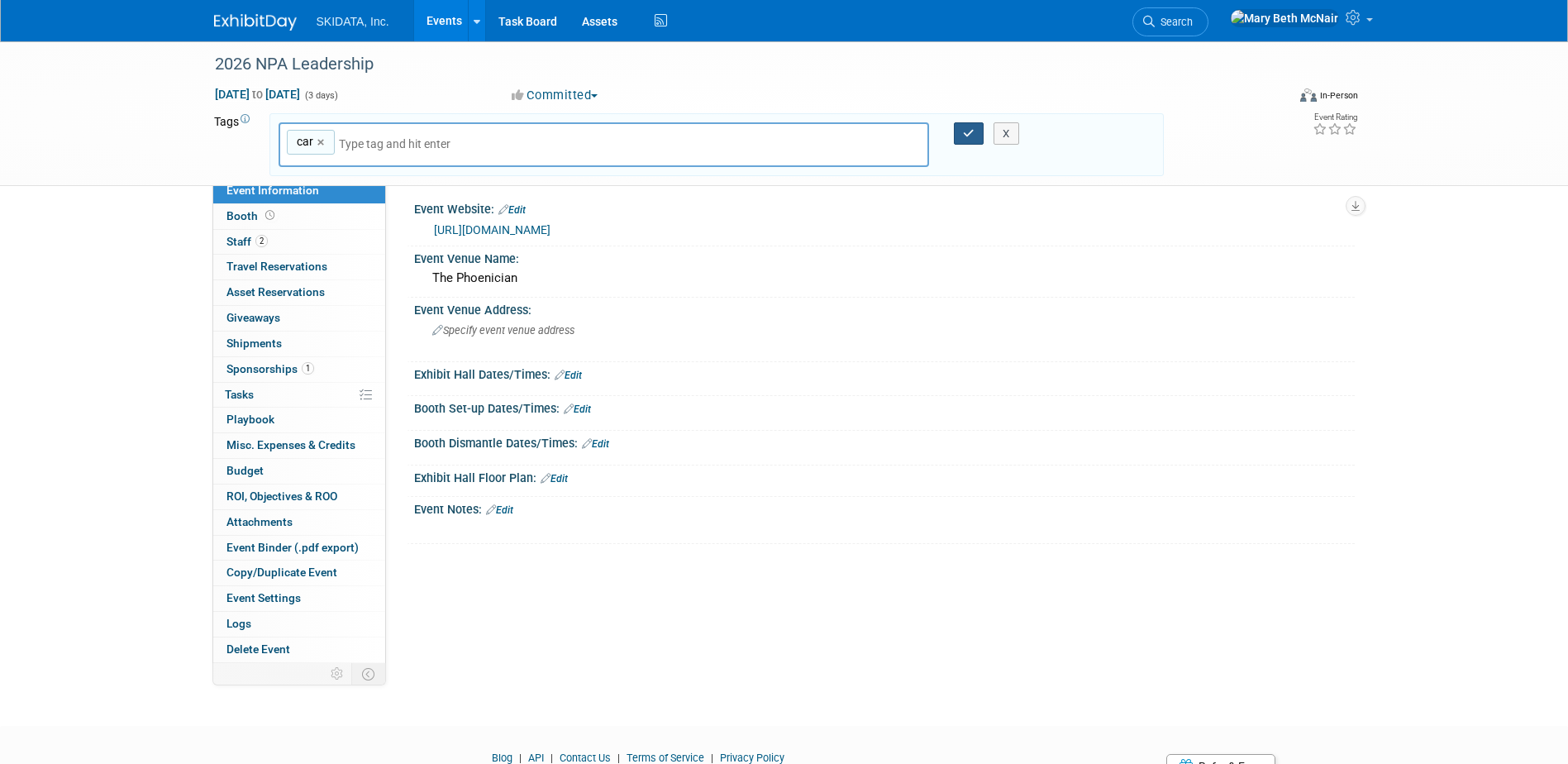
click at [969, 135] on icon "button" at bounding box center [969, 133] width 11 height 10
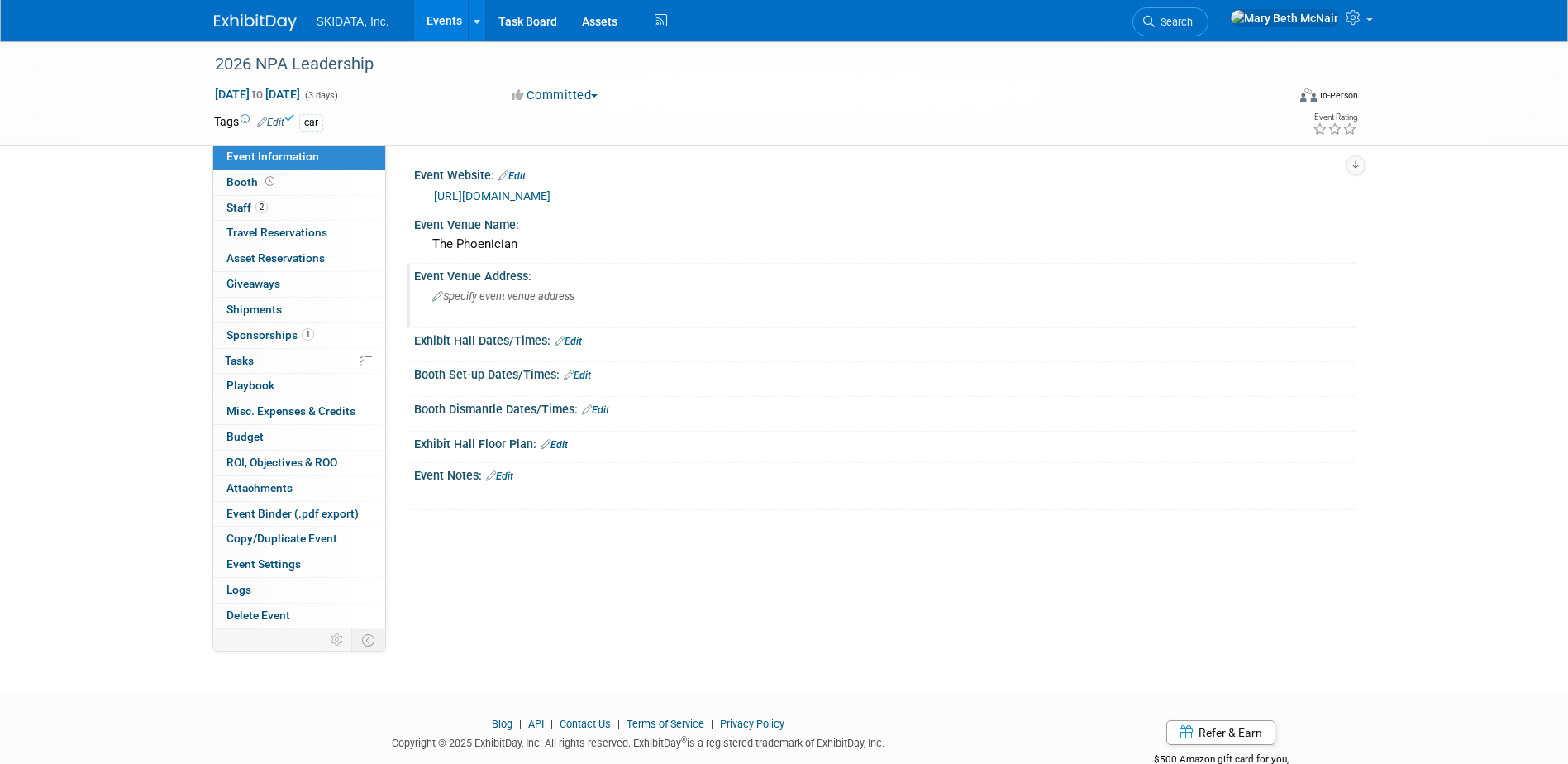
click at [515, 304] on div "Specify event venue address" at bounding box center [610, 302] width 367 height 38
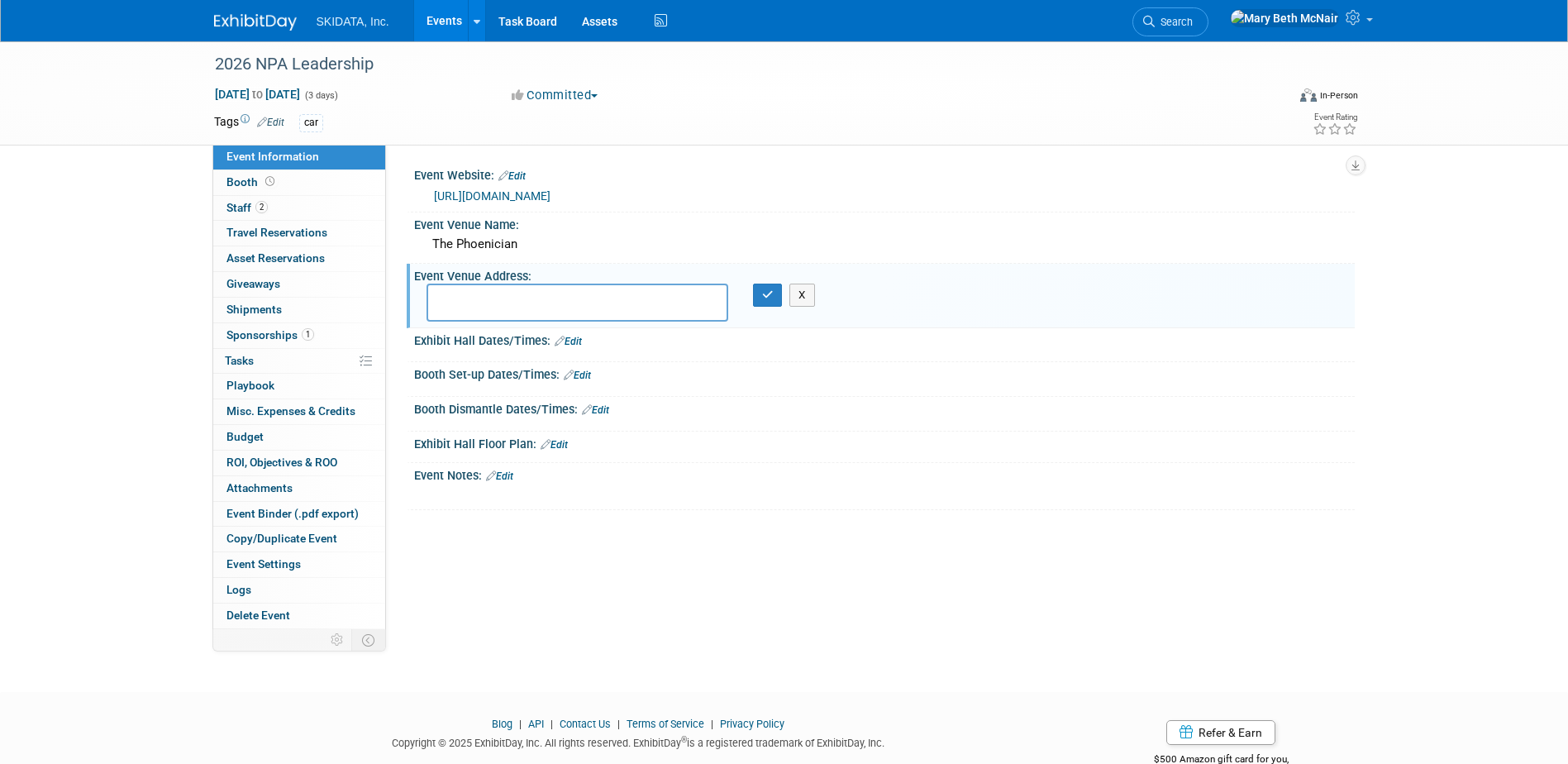
click at [483, 292] on textarea at bounding box center [577, 302] width 302 height 38
paste textarea "6000 East Camelback Road Scottsdale, AZ USA 85251"
type textarea "6000 East Camelback Road Scottsdale, AZ USA 85251"
click at [760, 298] on button "button" at bounding box center [768, 295] width 30 height 23
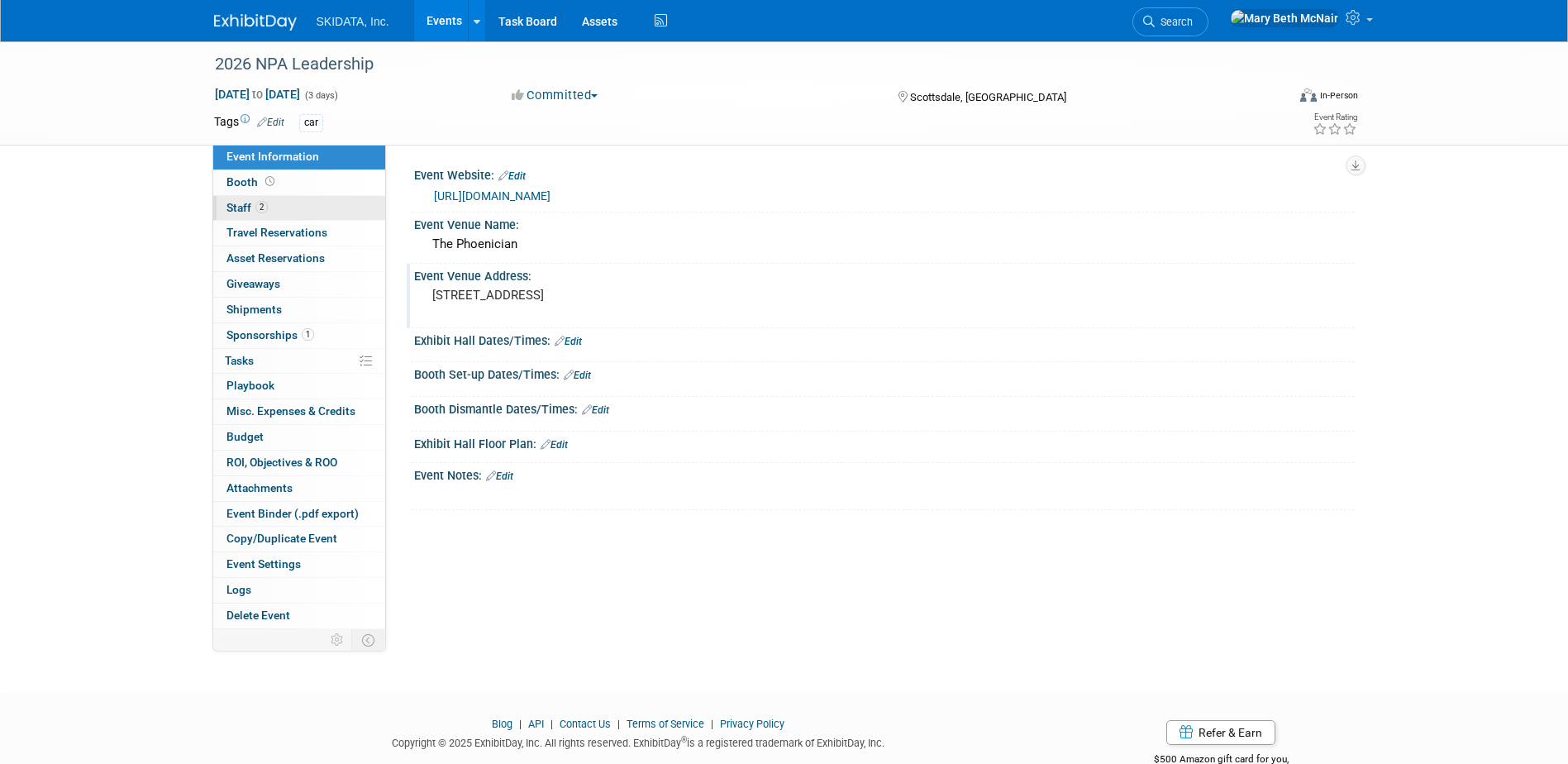
click at [245, 204] on span "Staff 2" at bounding box center [247, 208] width 41 height 13
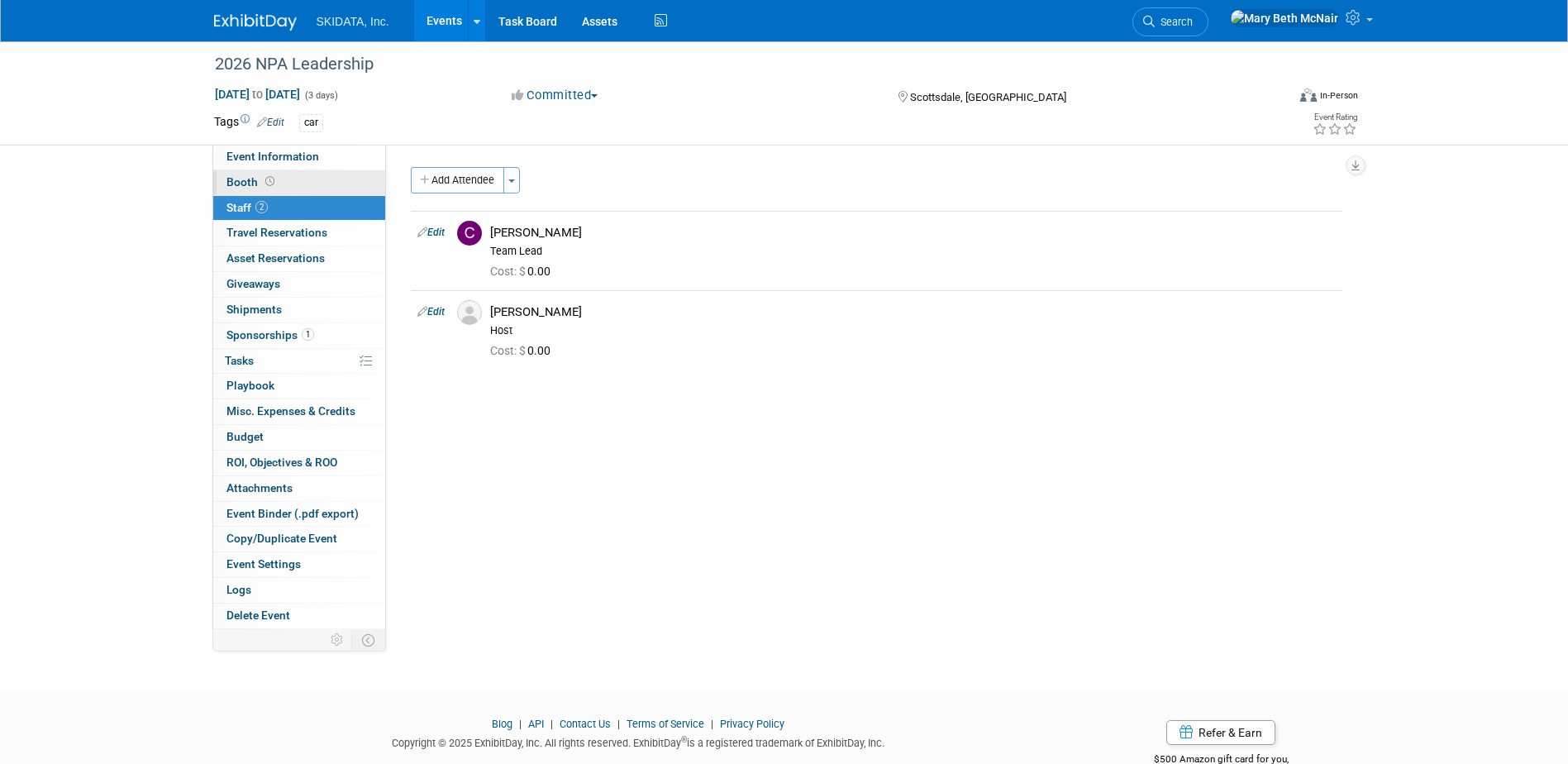
click at [231, 180] on span "Booth" at bounding box center [252, 181] width 51 height 13
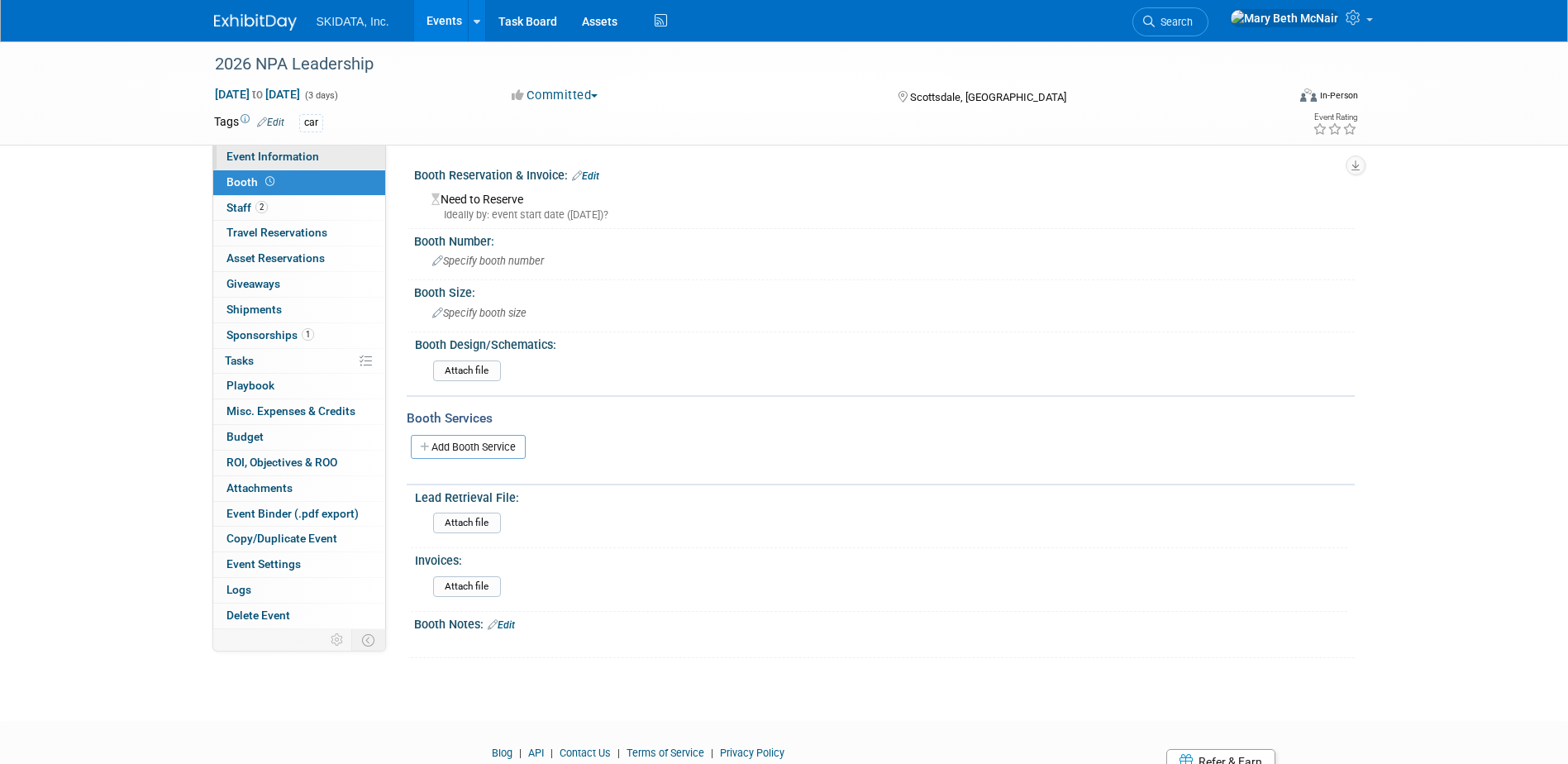
click at [237, 158] on span "Event Information" at bounding box center [272, 156] width 93 height 13
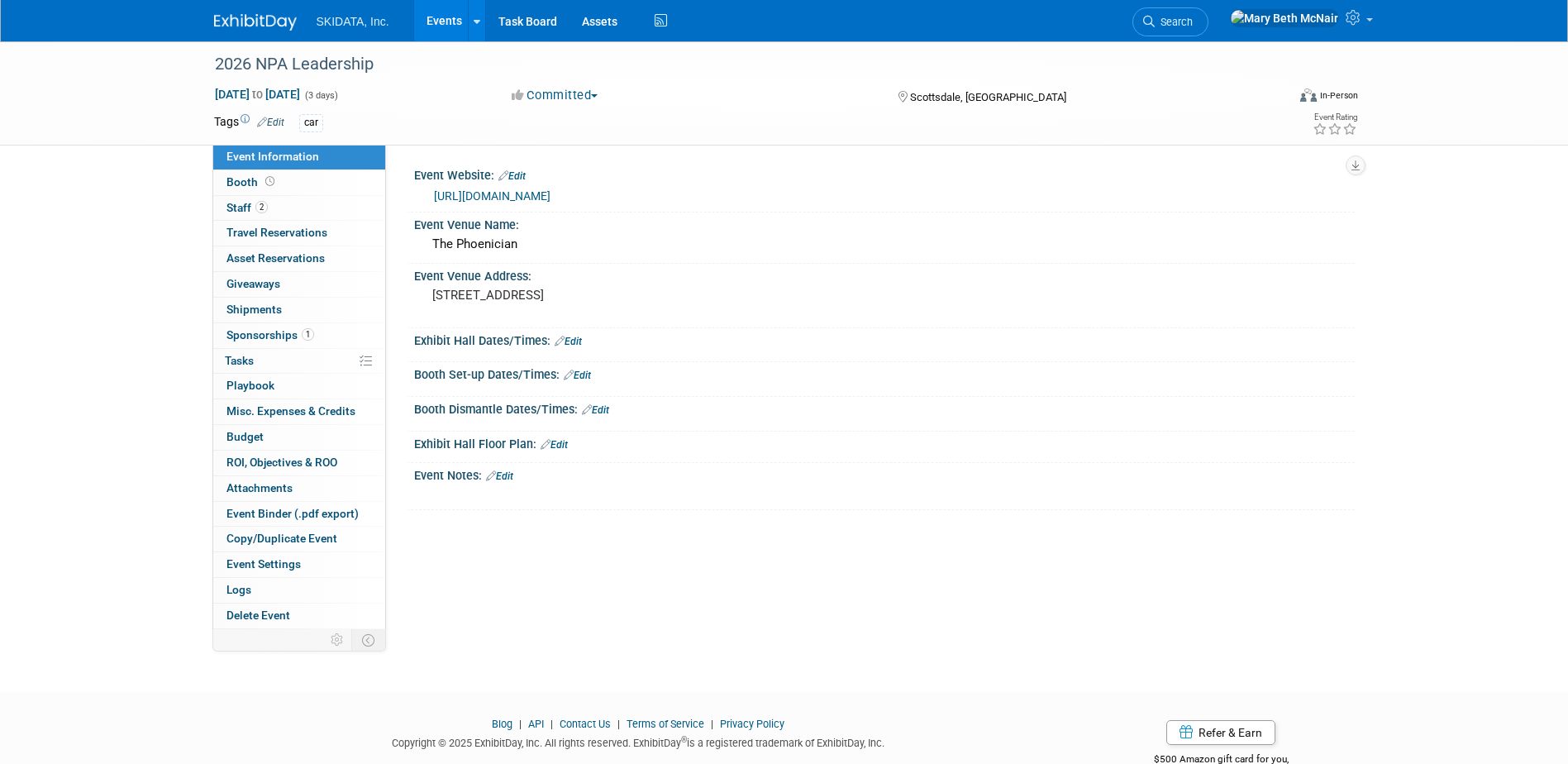
click at [454, 19] on link "Events" at bounding box center [444, 21] width 61 height 41
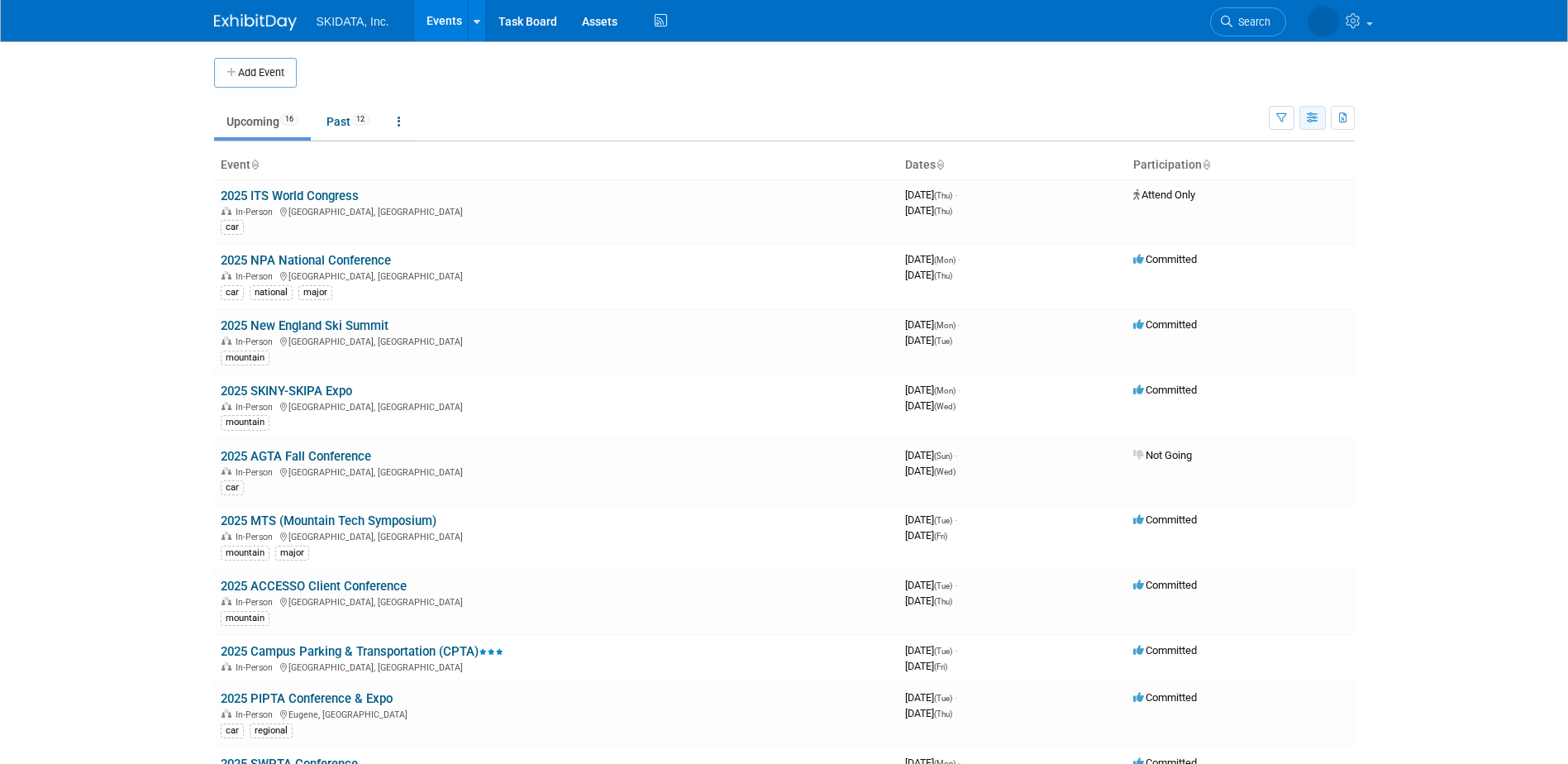
click at [1316, 117] on icon "button" at bounding box center [1312, 118] width 12 height 10
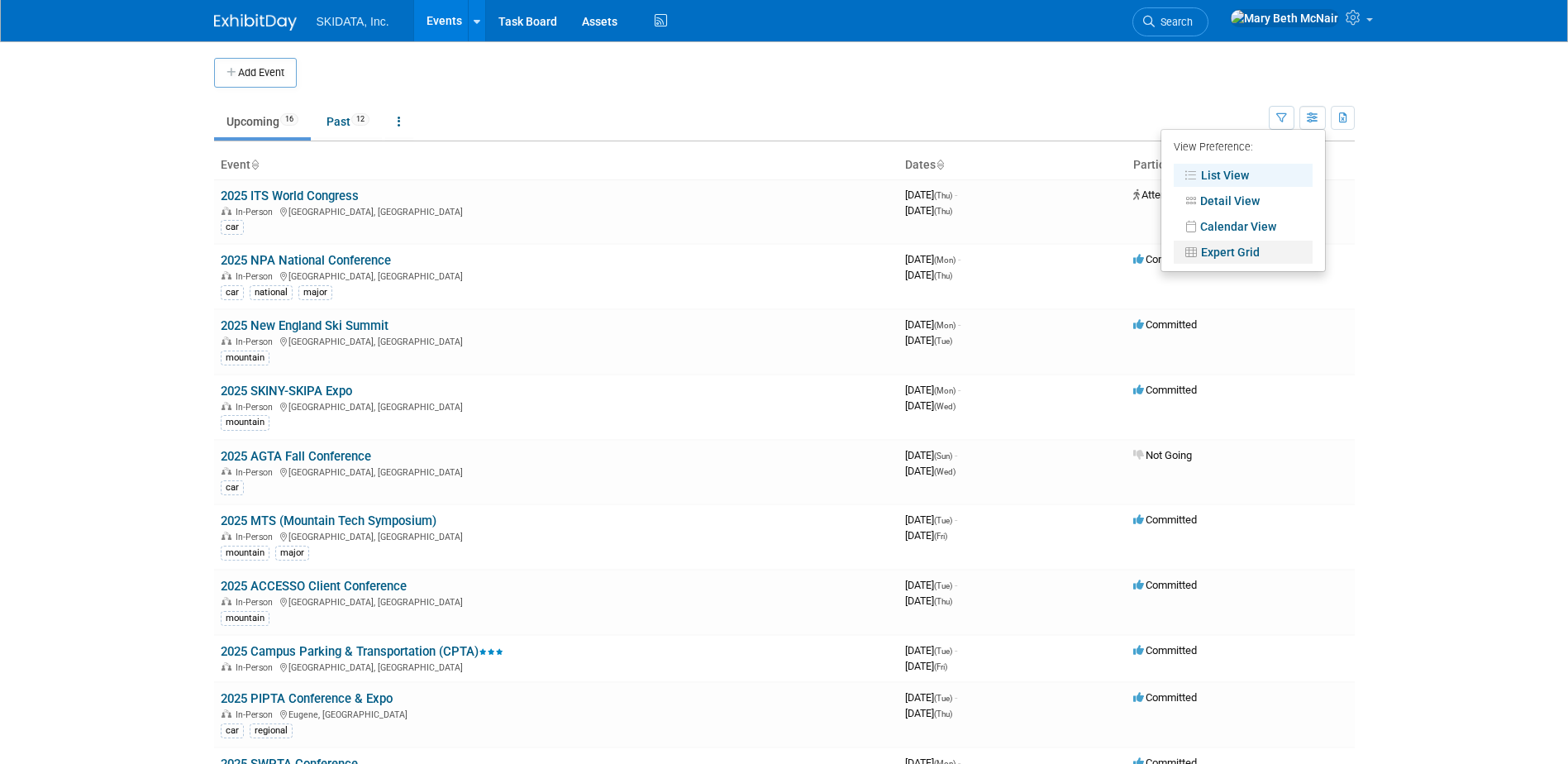
click at [1233, 252] on link "Expert Grid" at bounding box center [1243, 252] width 138 height 23
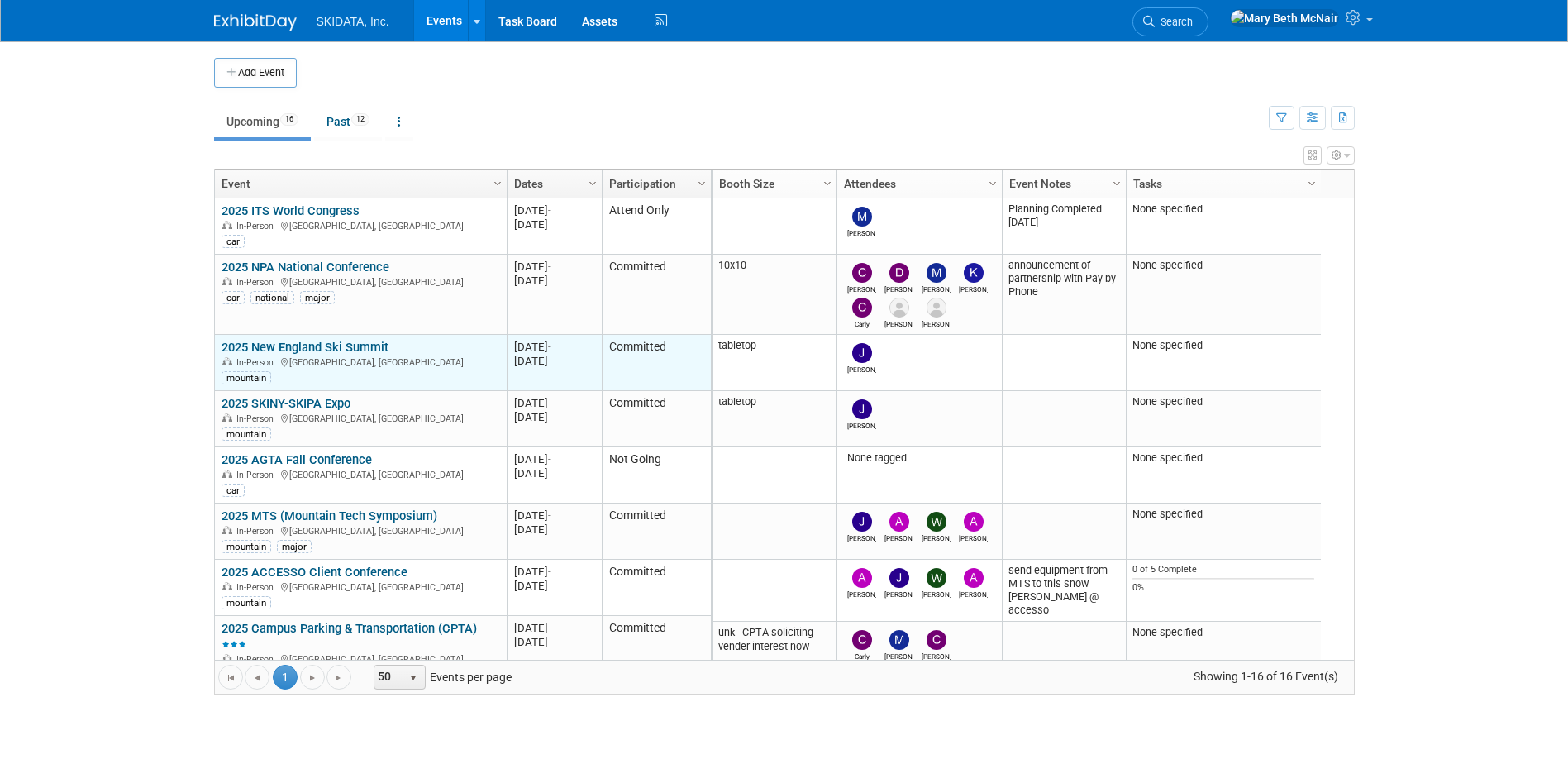
click at [288, 348] on link "2025 New England Ski Summit" at bounding box center [305, 347] width 167 height 15
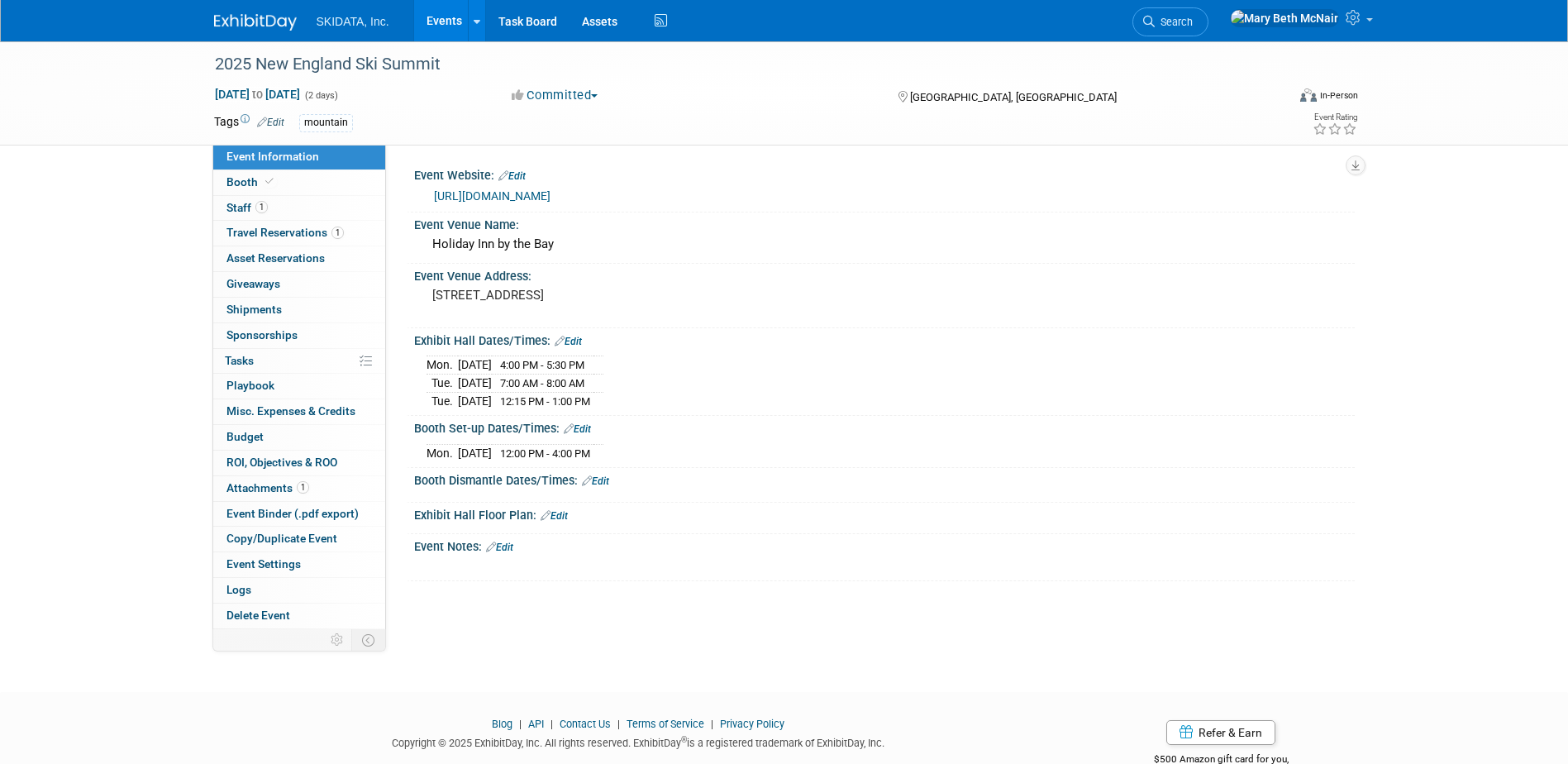
click at [496, 193] on link "[URL][DOMAIN_NAME]" at bounding box center [492, 195] width 117 height 13
click at [240, 175] on span "Booth" at bounding box center [252, 181] width 50 height 13
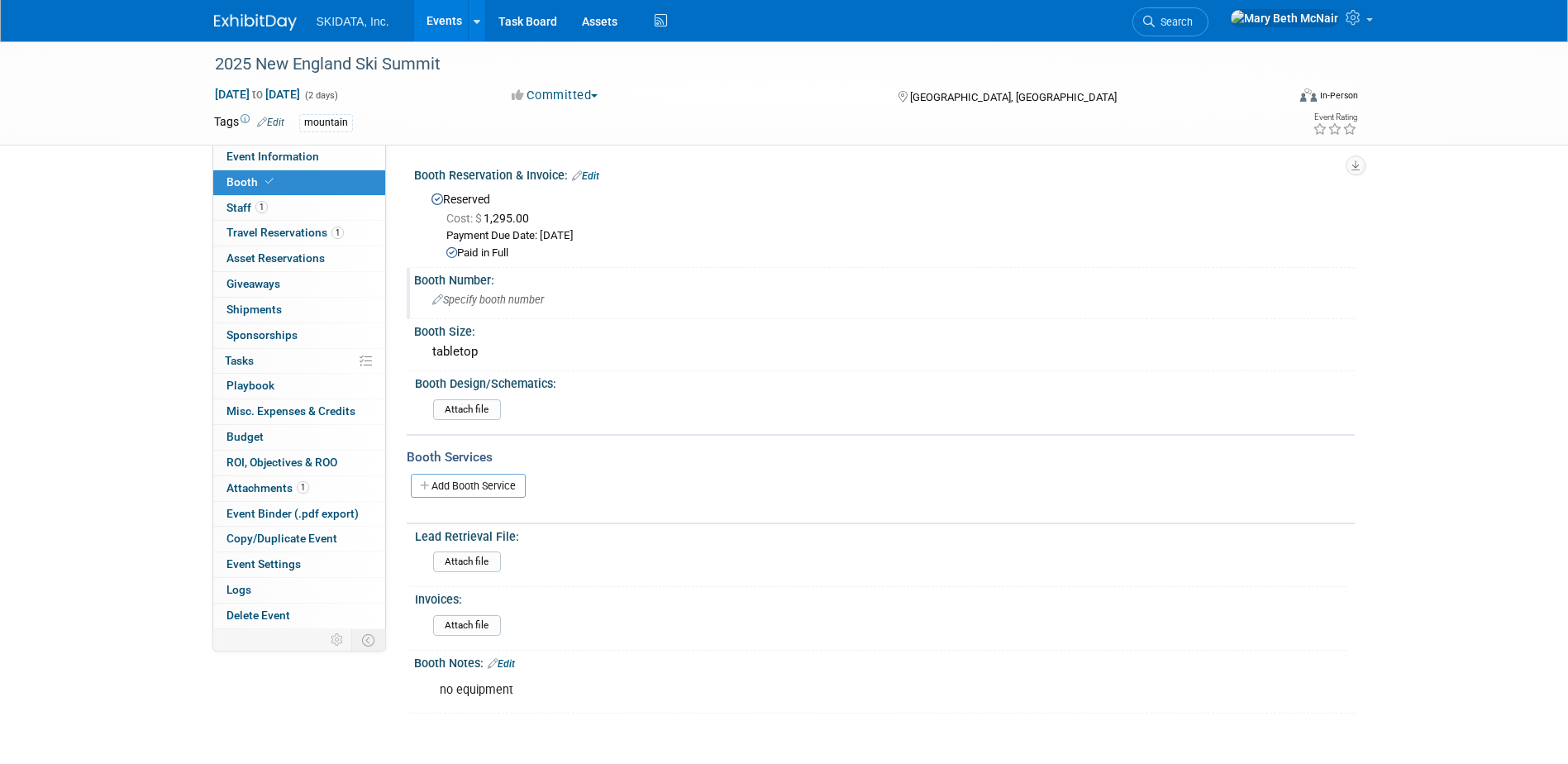
click at [488, 294] on span "Specify booth number" at bounding box center [487, 299] width 111 height 12
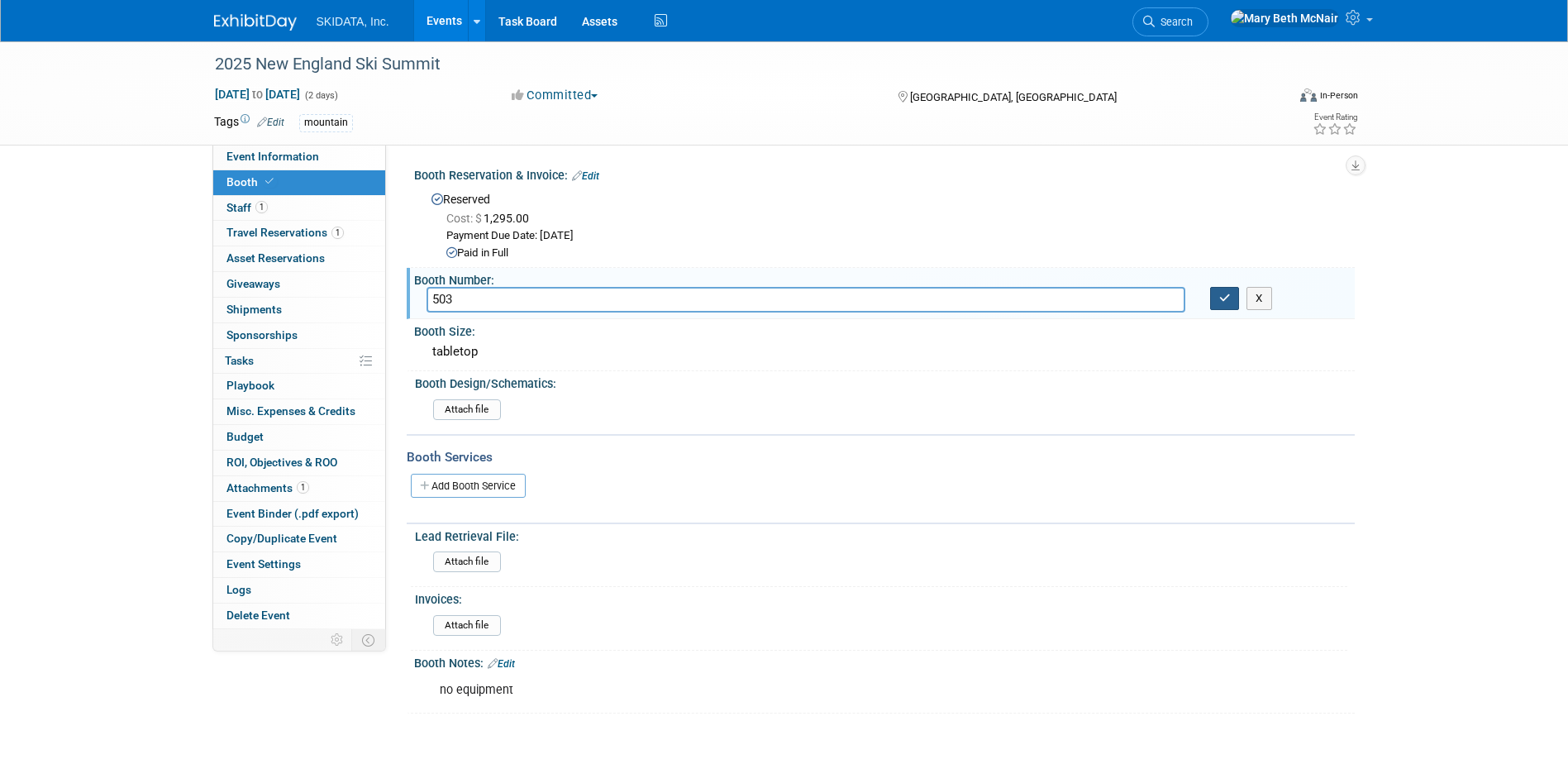
type input "503"
click at [1223, 302] on icon "button" at bounding box center [1225, 297] width 11 height 10
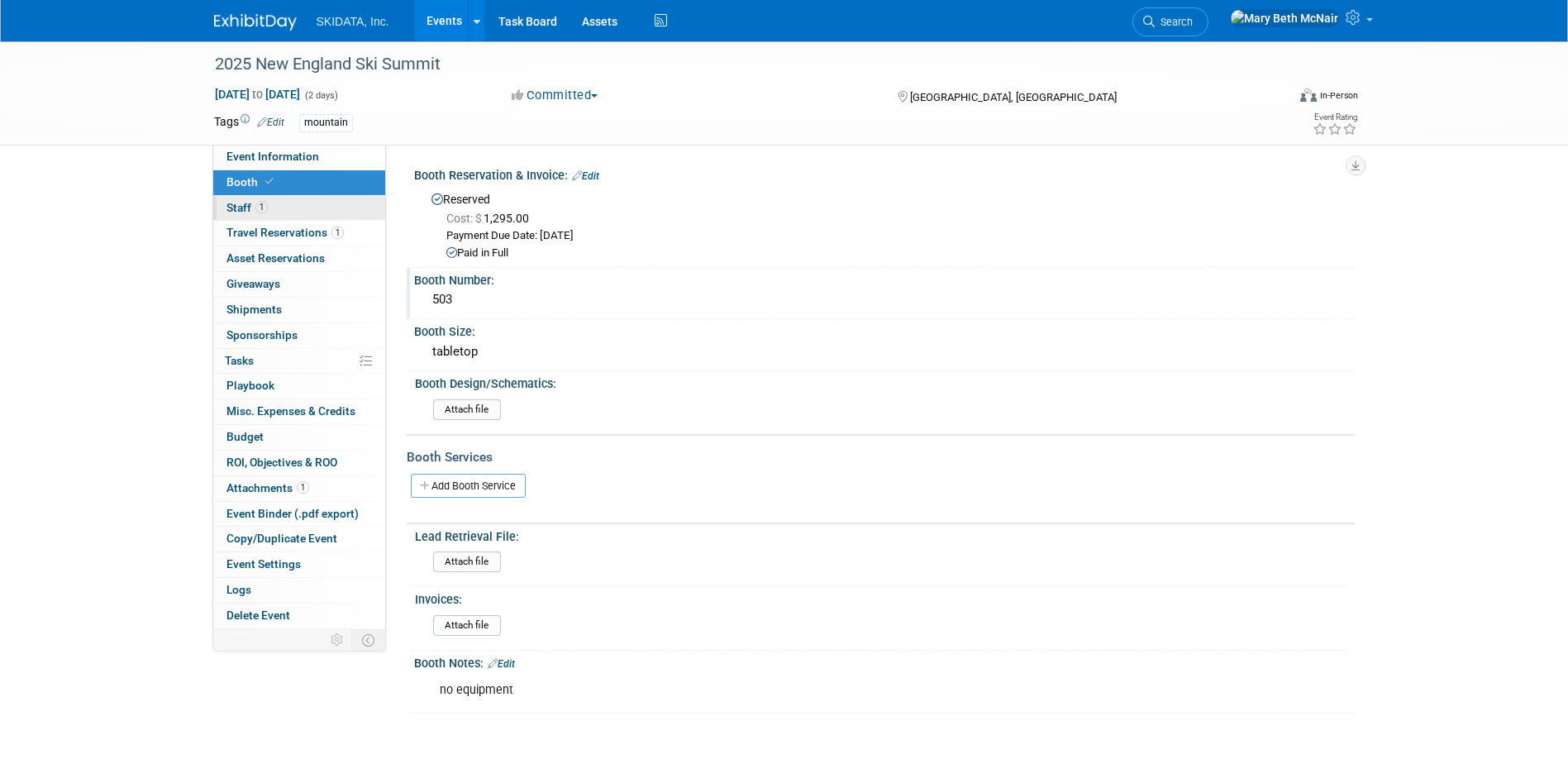
click at [245, 209] on span "Staff 1" at bounding box center [247, 208] width 41 height 13
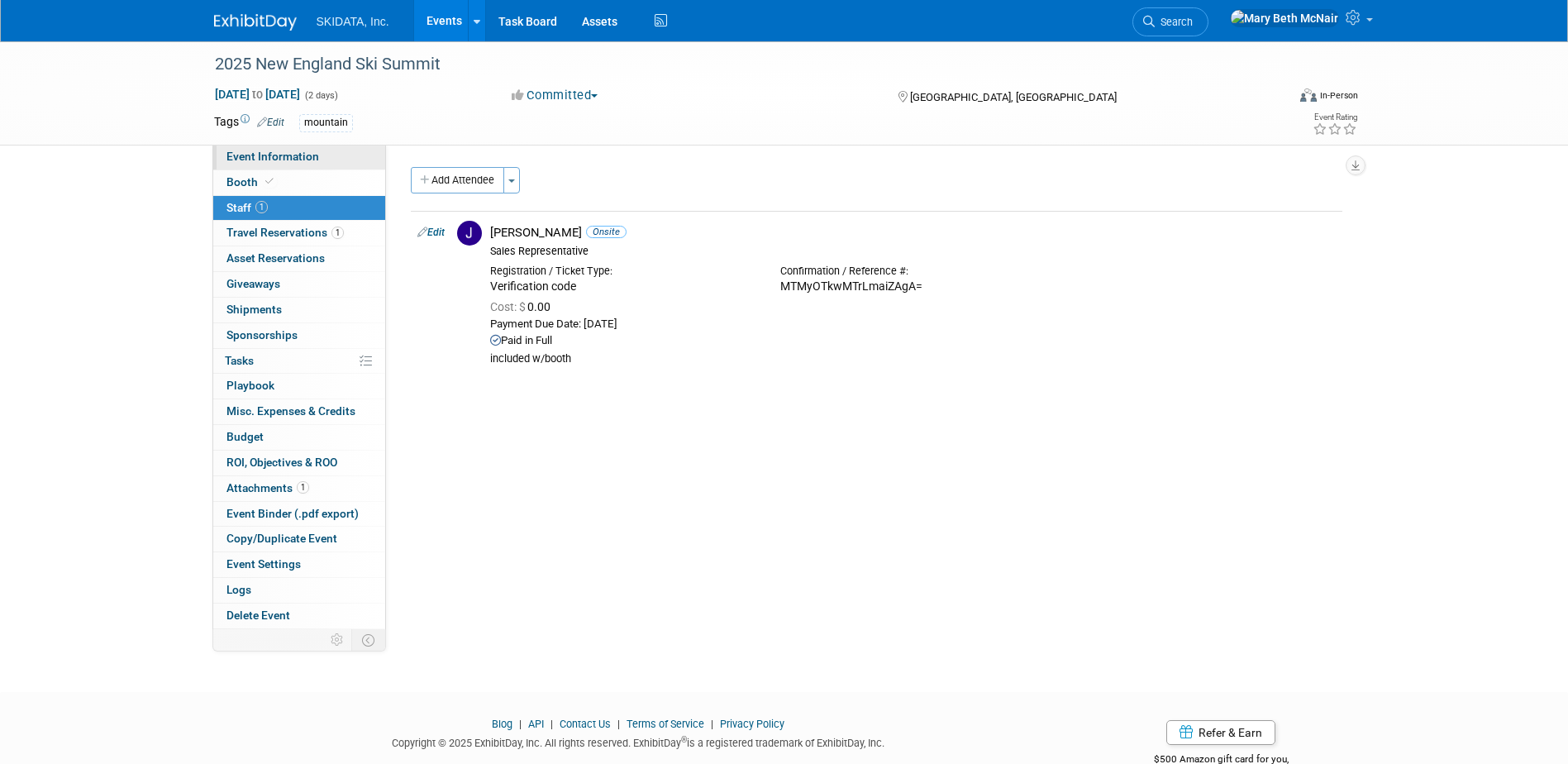
click at [241, 158] on span "Event Information" at bounding box center [272, 156] width 93 height 13
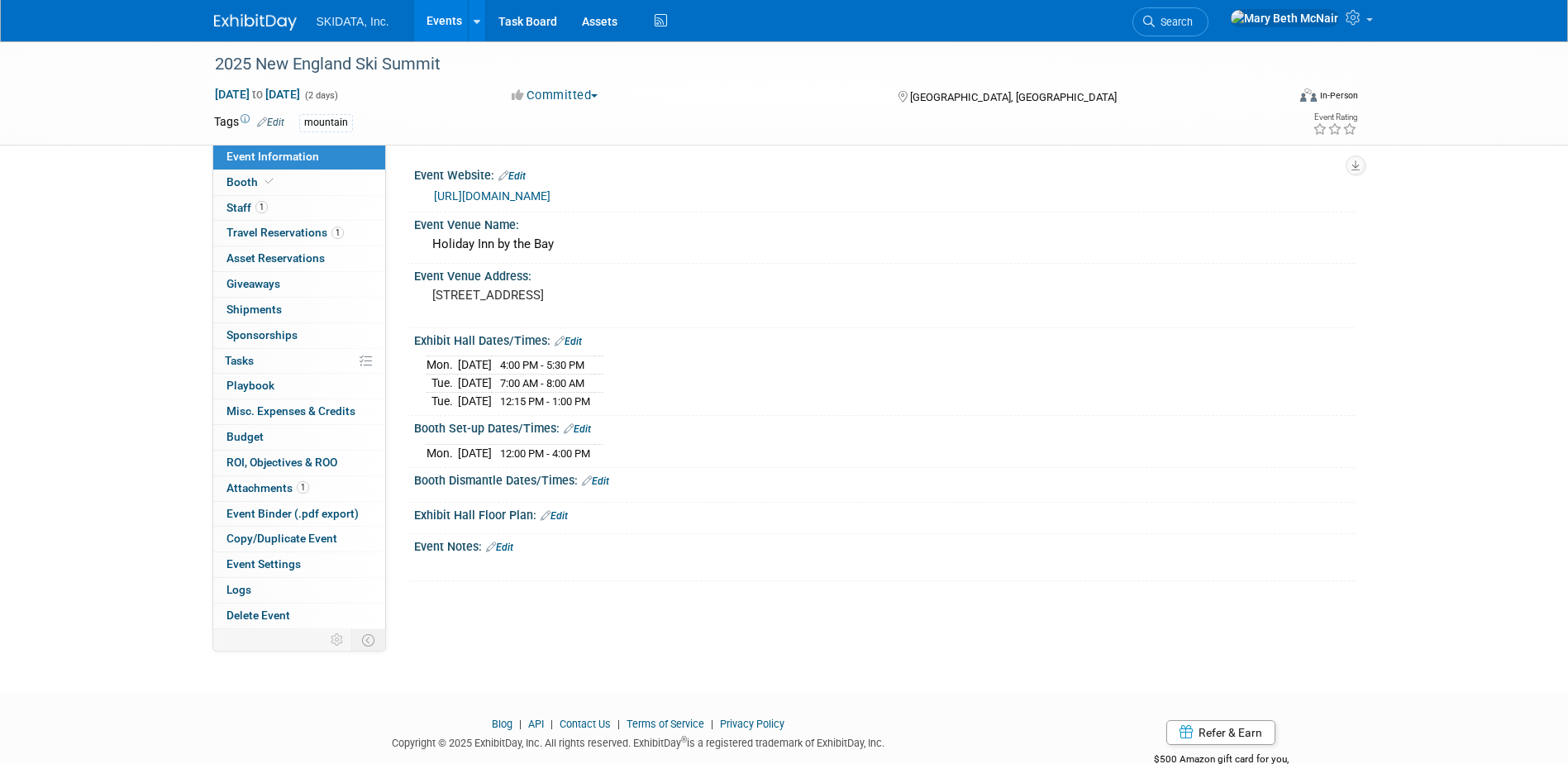
click at [567, 513] on link "Edit" at bounding box center [554, 515] width 27 height 11
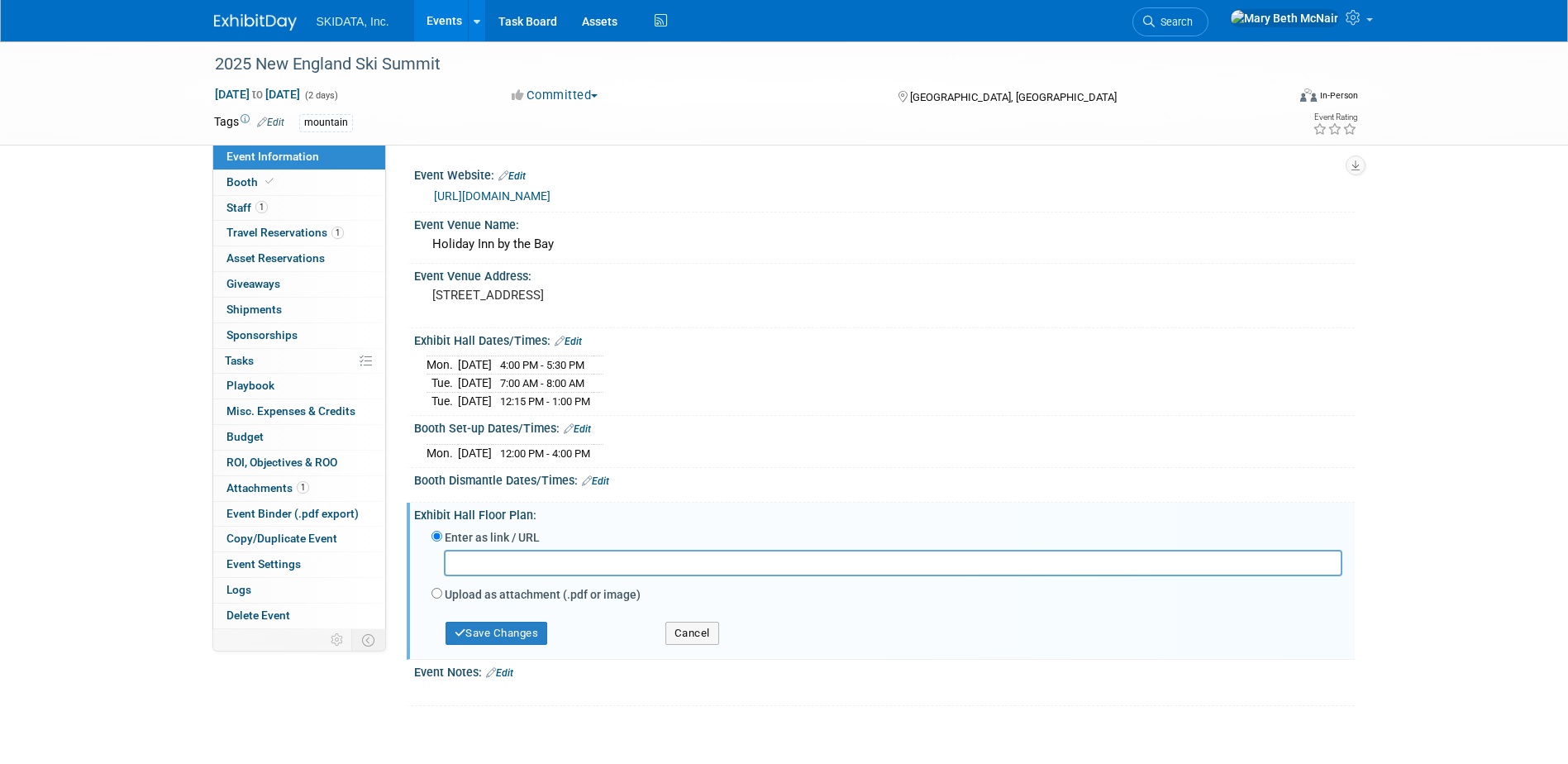
click at [471, 559] on input "text" at bounding box center [893, 562] width 899 height 25
paste input "https://nesummit.com/wp-content/uploads/2025/08/NES-25-Booth-Map-08282025.pdf"
type input "https://nesummit.com/wp-content/uploads/2025/08/NES-25-Booth-Map-08282025.pdf"
click at [487, 632] on button "Save Changes" at bounding box center [496, 633] width 103 height 23
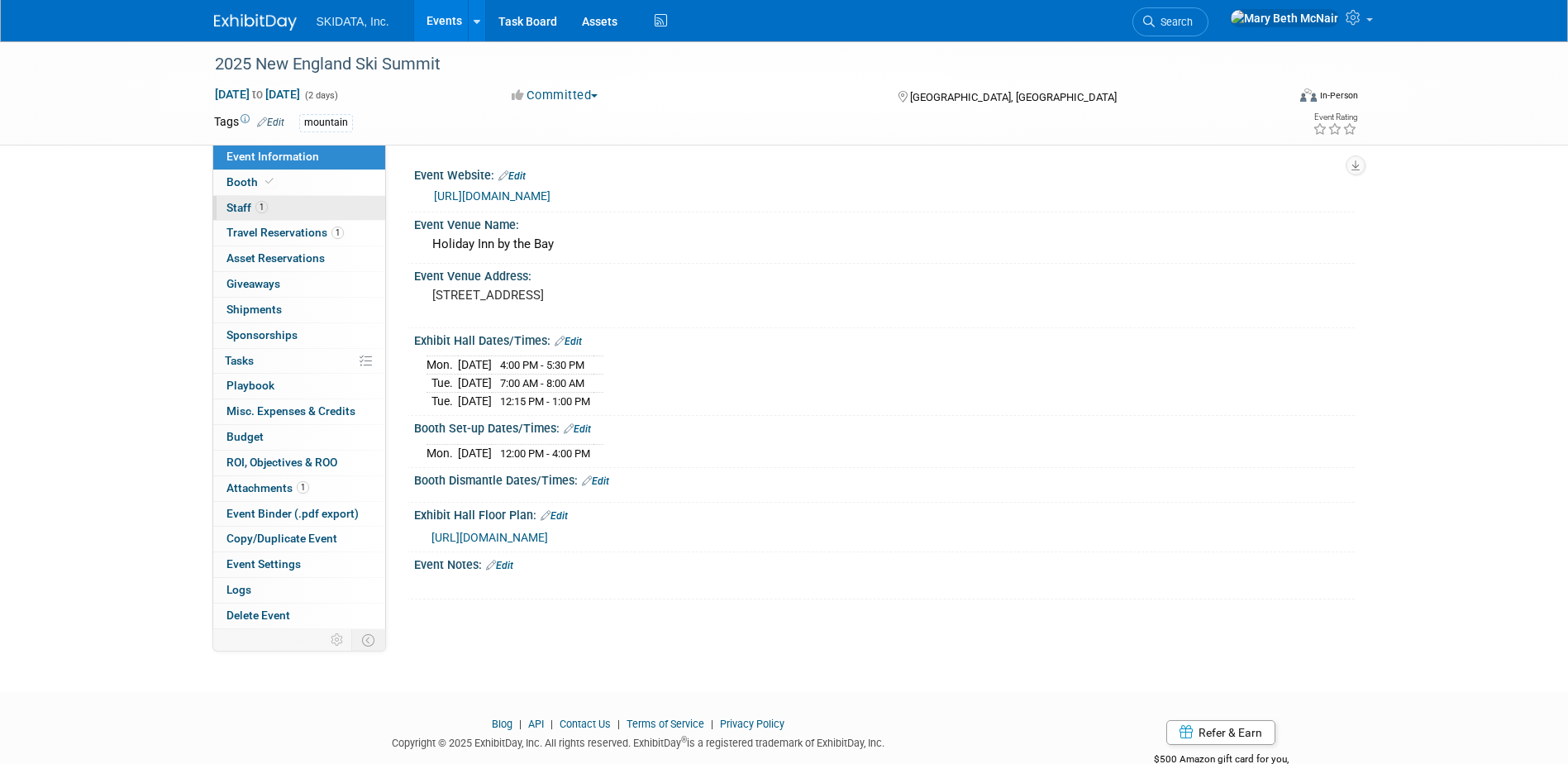
click at [242, 204] on span "Staff 1" at bounding box center [247, 208] width 41 height 13
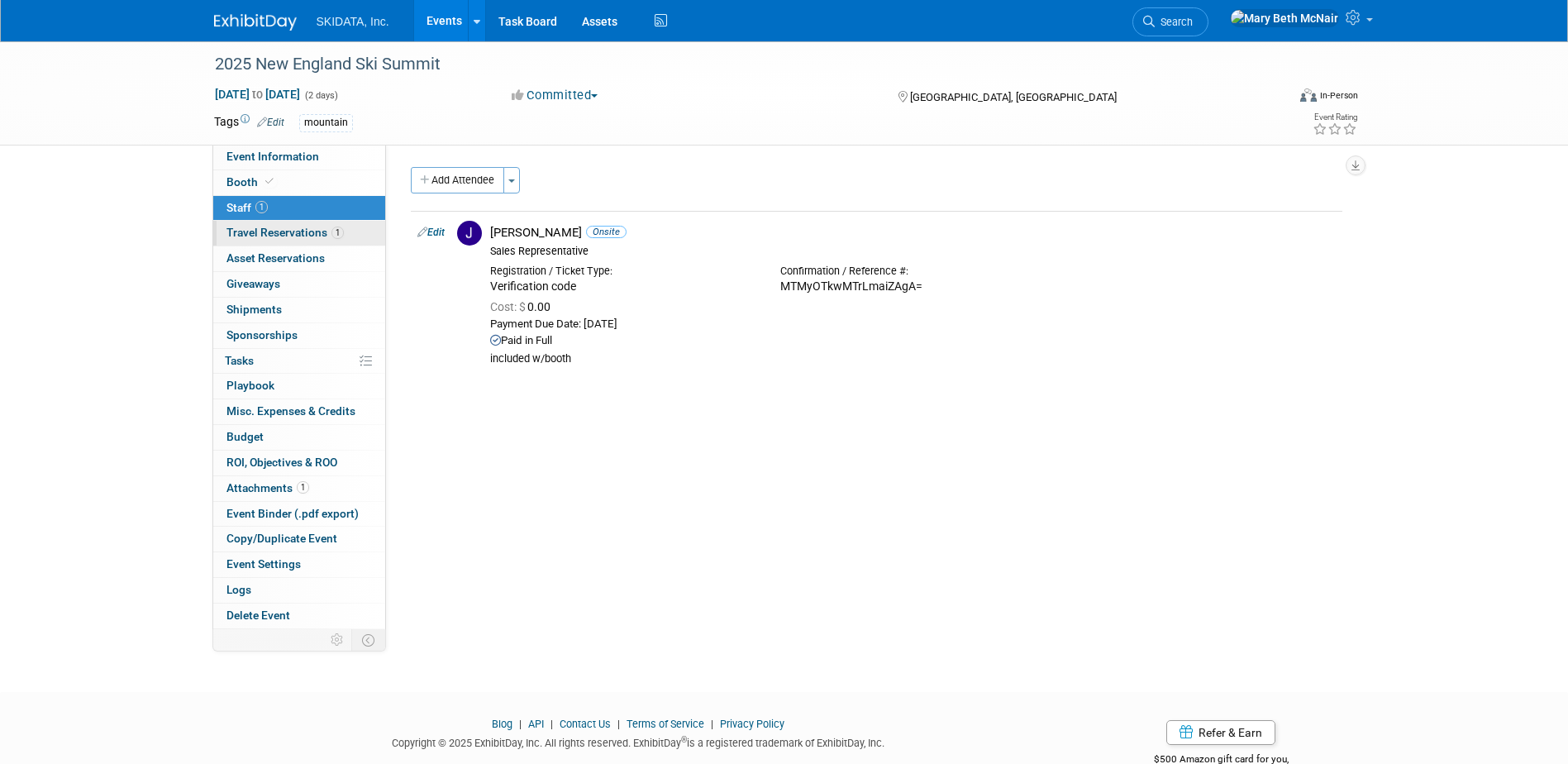
click at [265, 231] on span "Travel Reservations 1" at bounding box center [284, 232] width 117 height 13
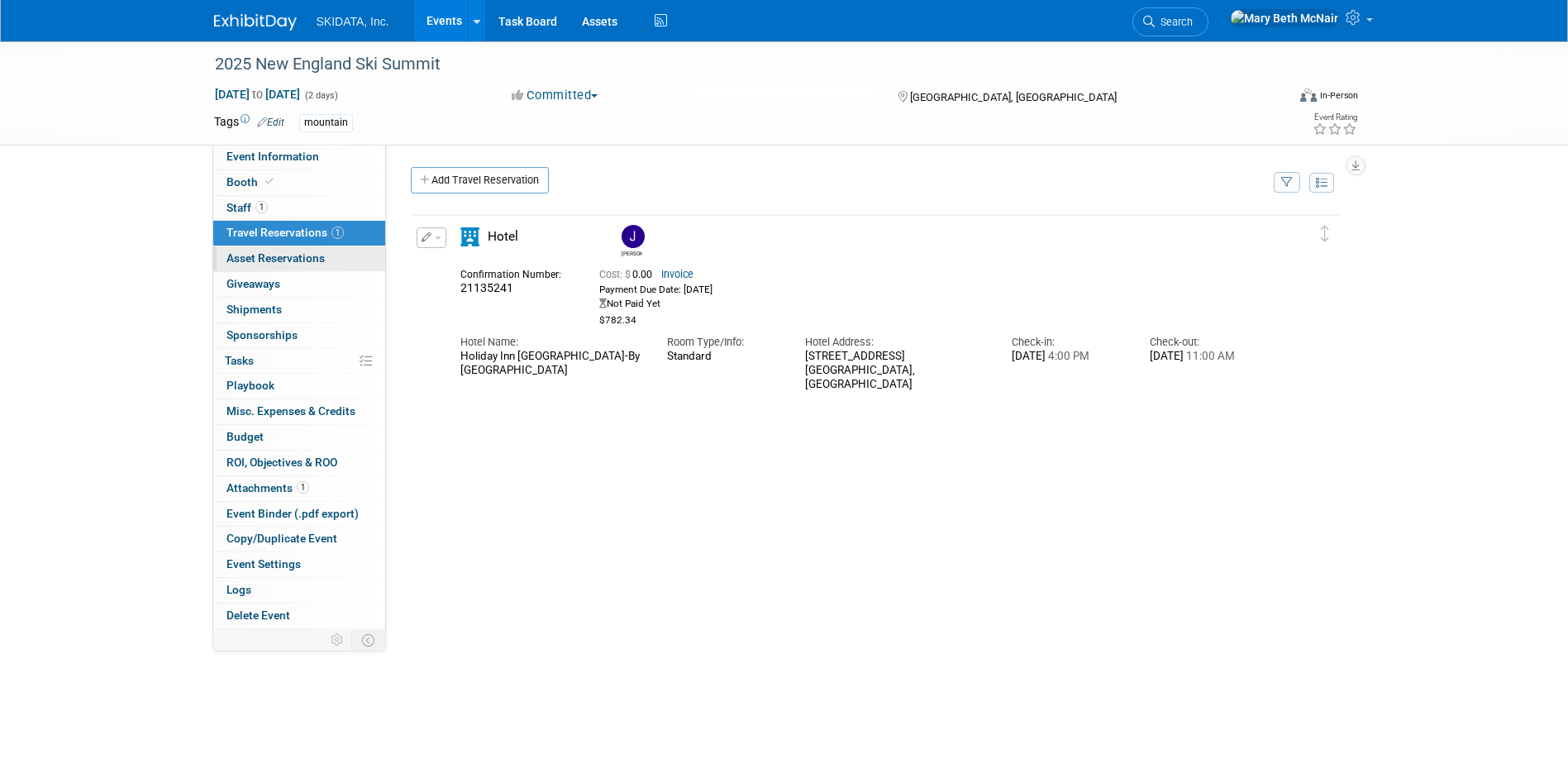
click at [257, 263] on span "Asset Reservations 0" at bounding box center [275, 258] width 98 height 13
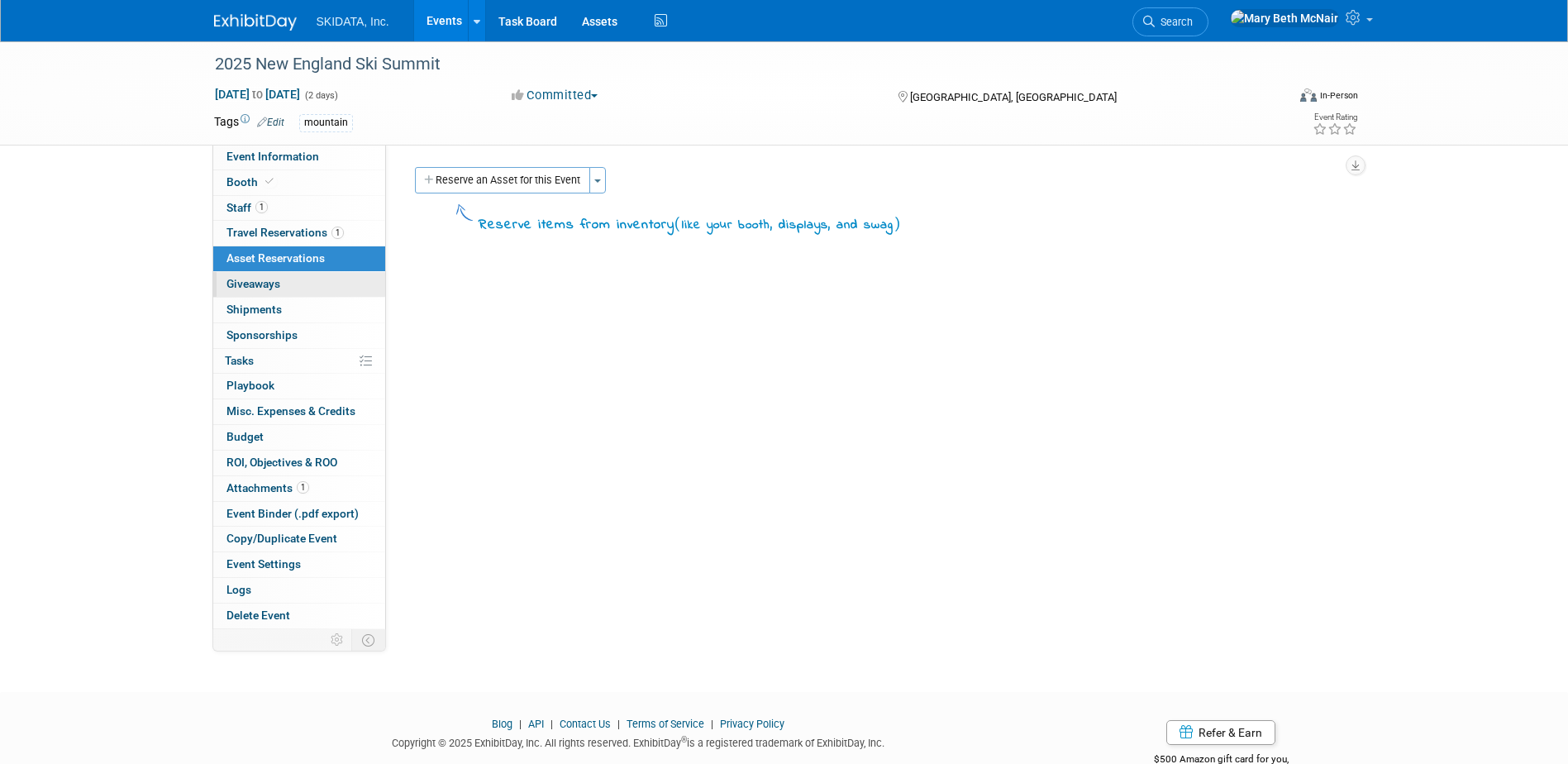
click at [282, 287] on link "0 Giveaways 0" at bounding box center [299, 284] width 172 height 25
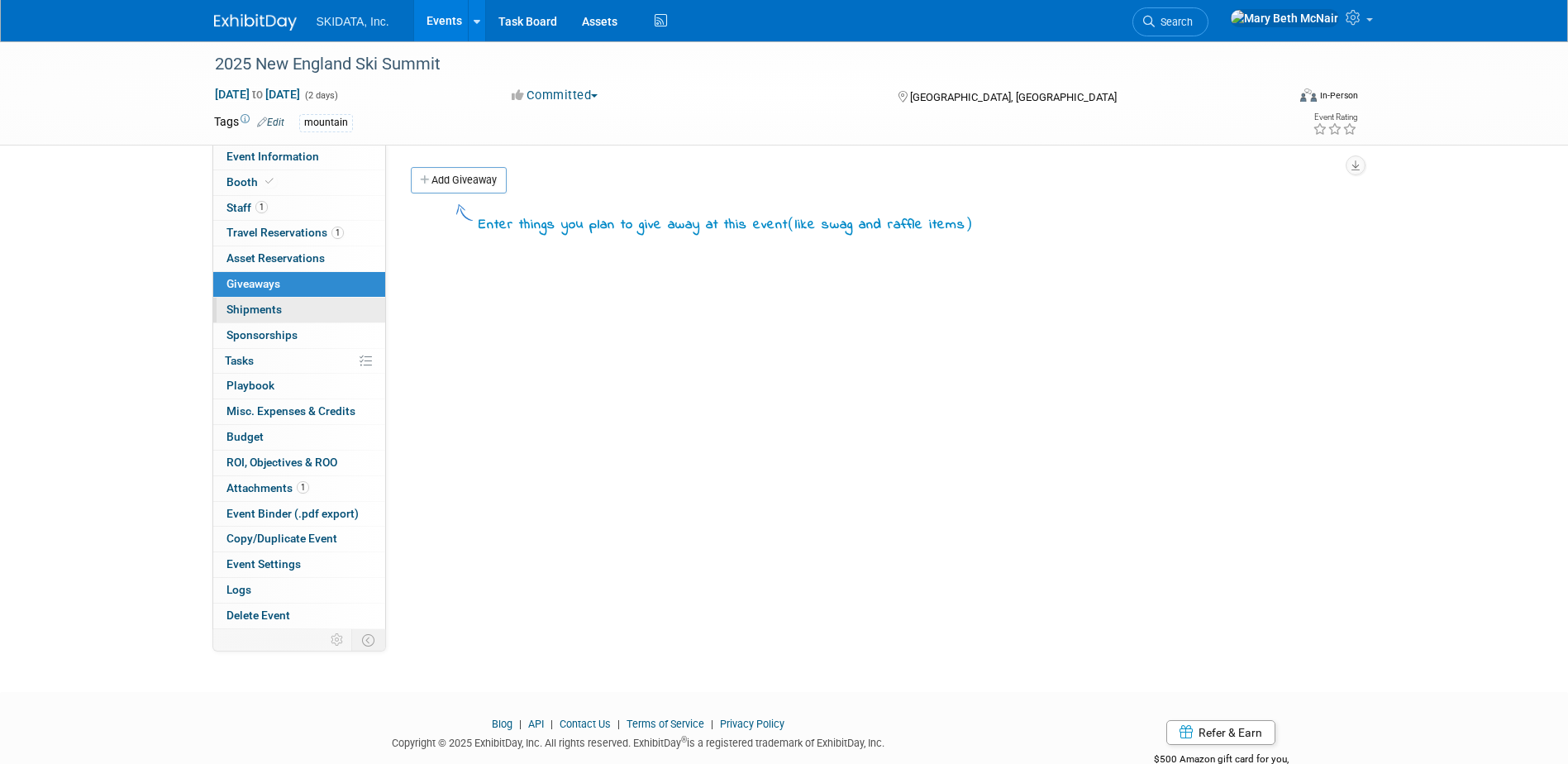
click at [281, 311] on link "0 Shipments 0" at bounding box center [299, 310] width 172 height 25
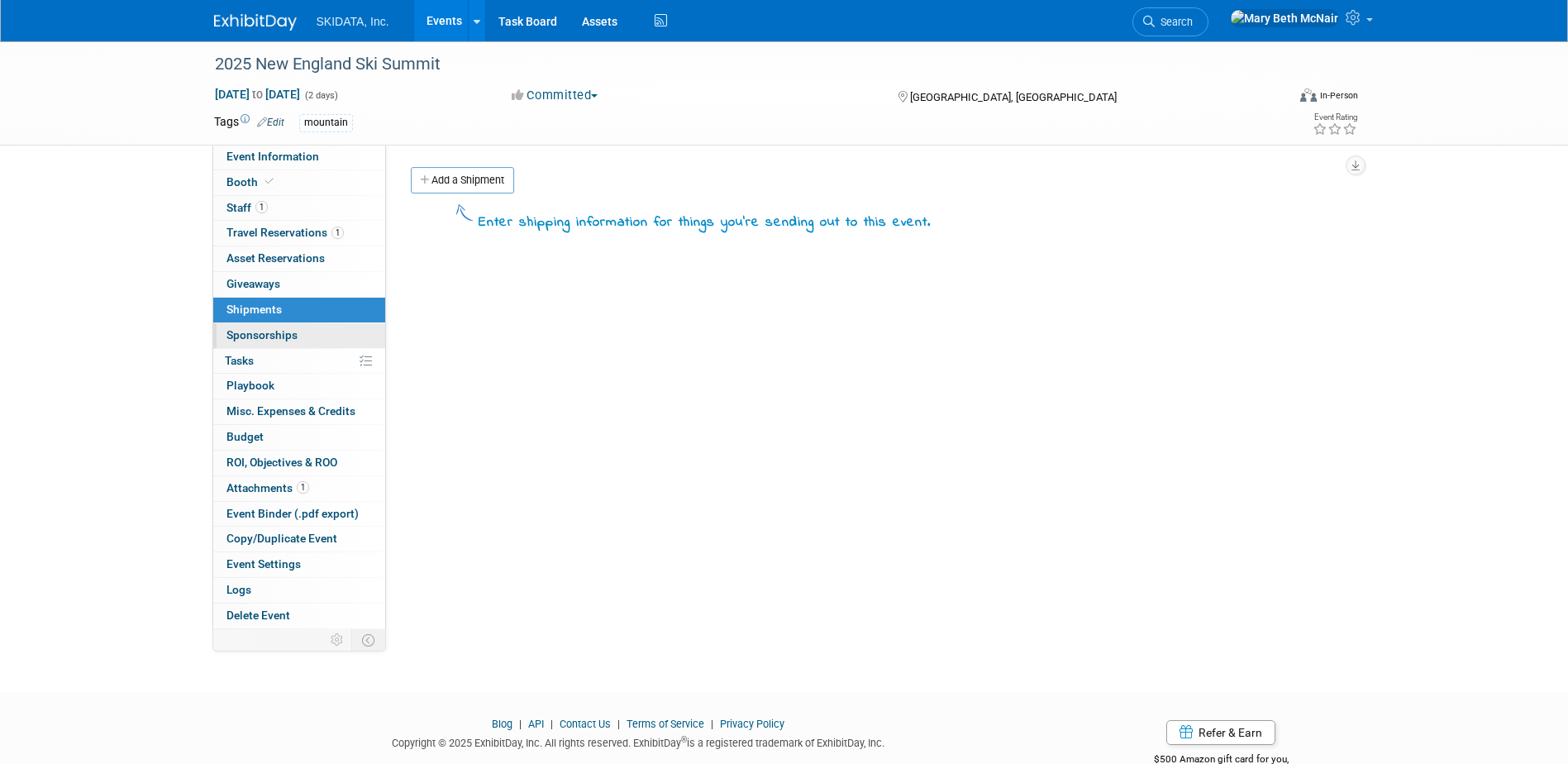
click at [288, 339] on span "Sponsorships 0" at bounding box center [262, 335] width 71 height 13
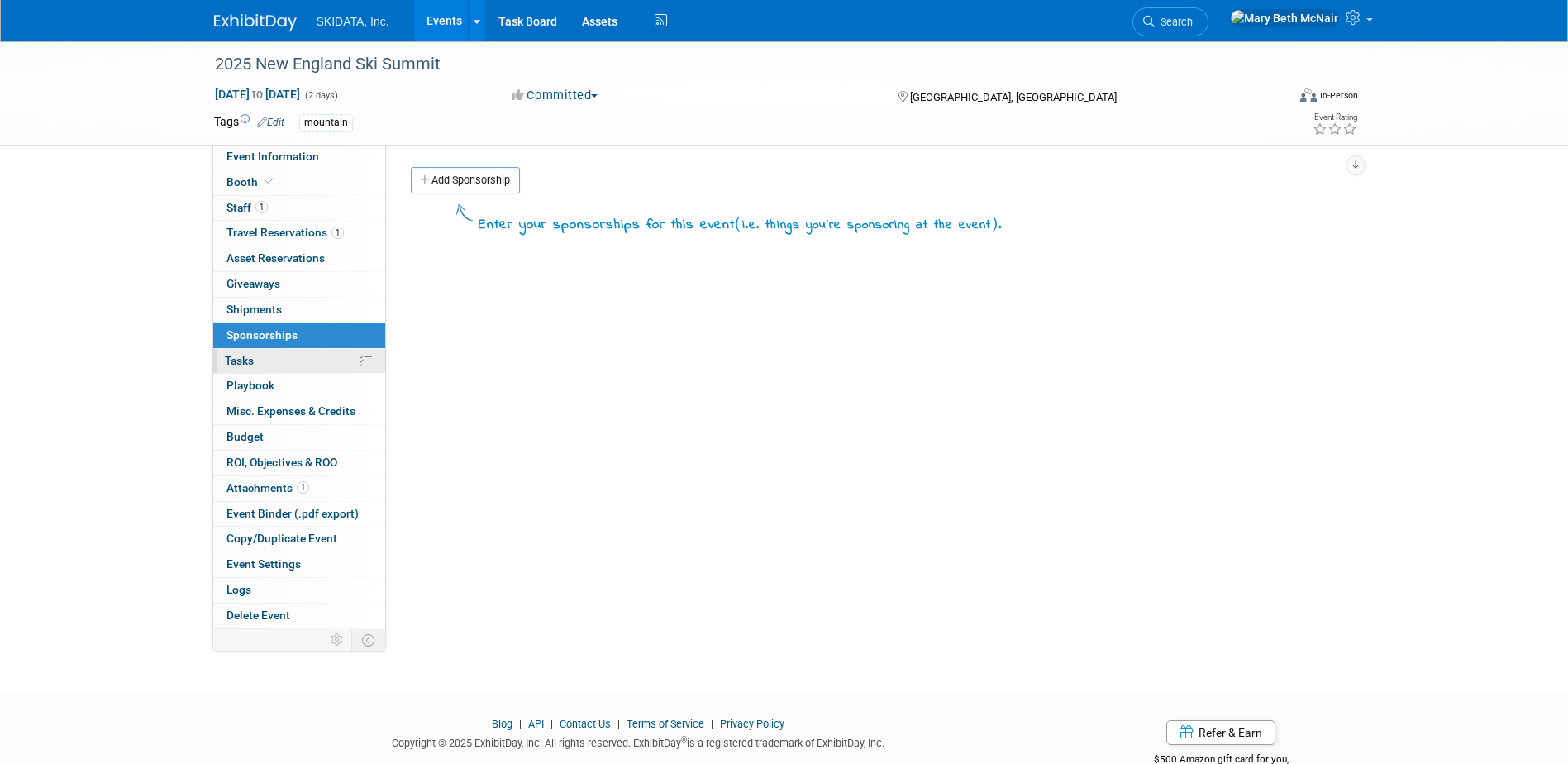
click at [262, 366] on link "0% Tasks 0%" at bounding box center [299, 361] width 172 height 25
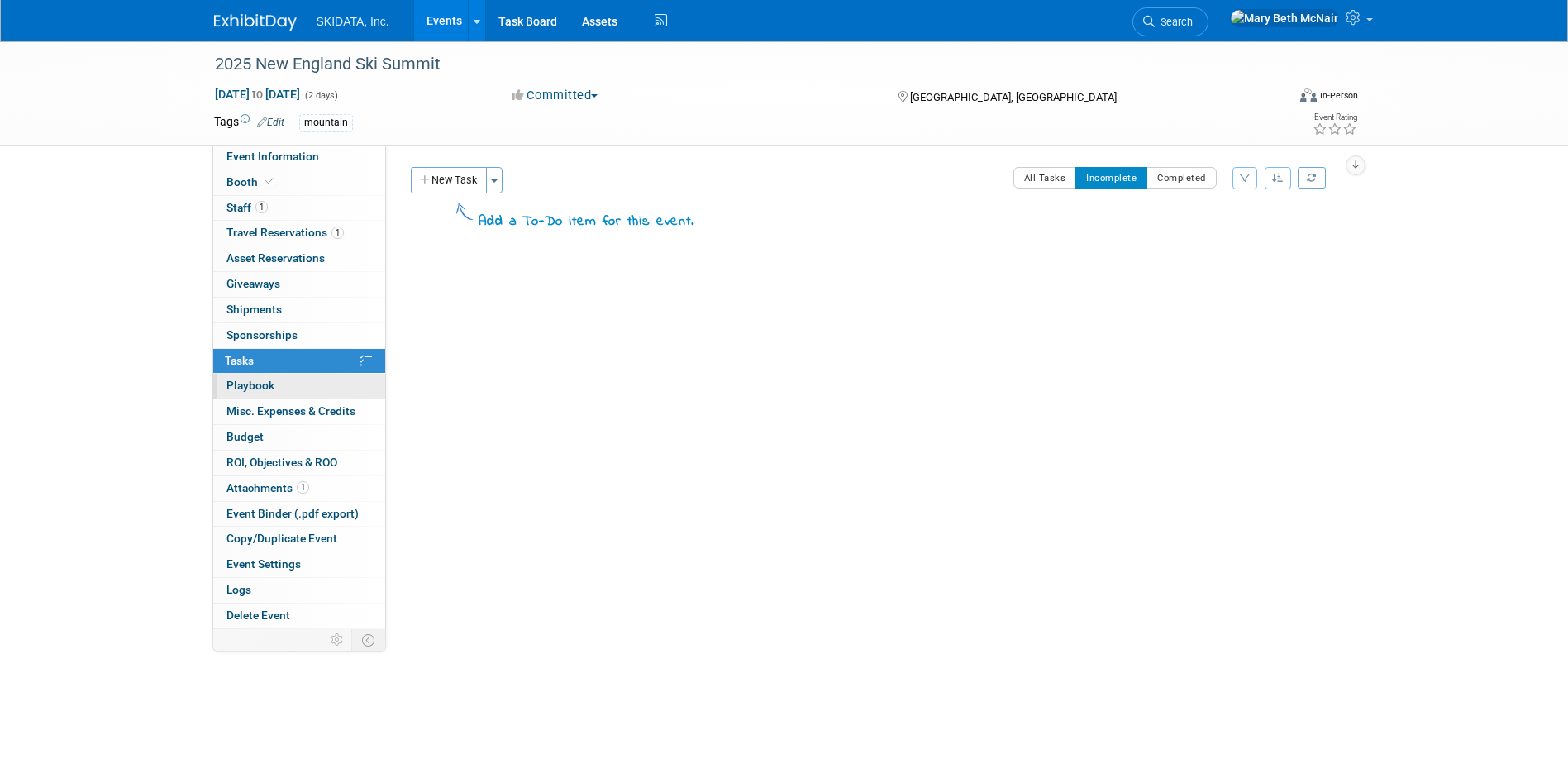
click at [263, 388] on span "Playbook 0" at bounding box center [250, 385] width 48 height 13
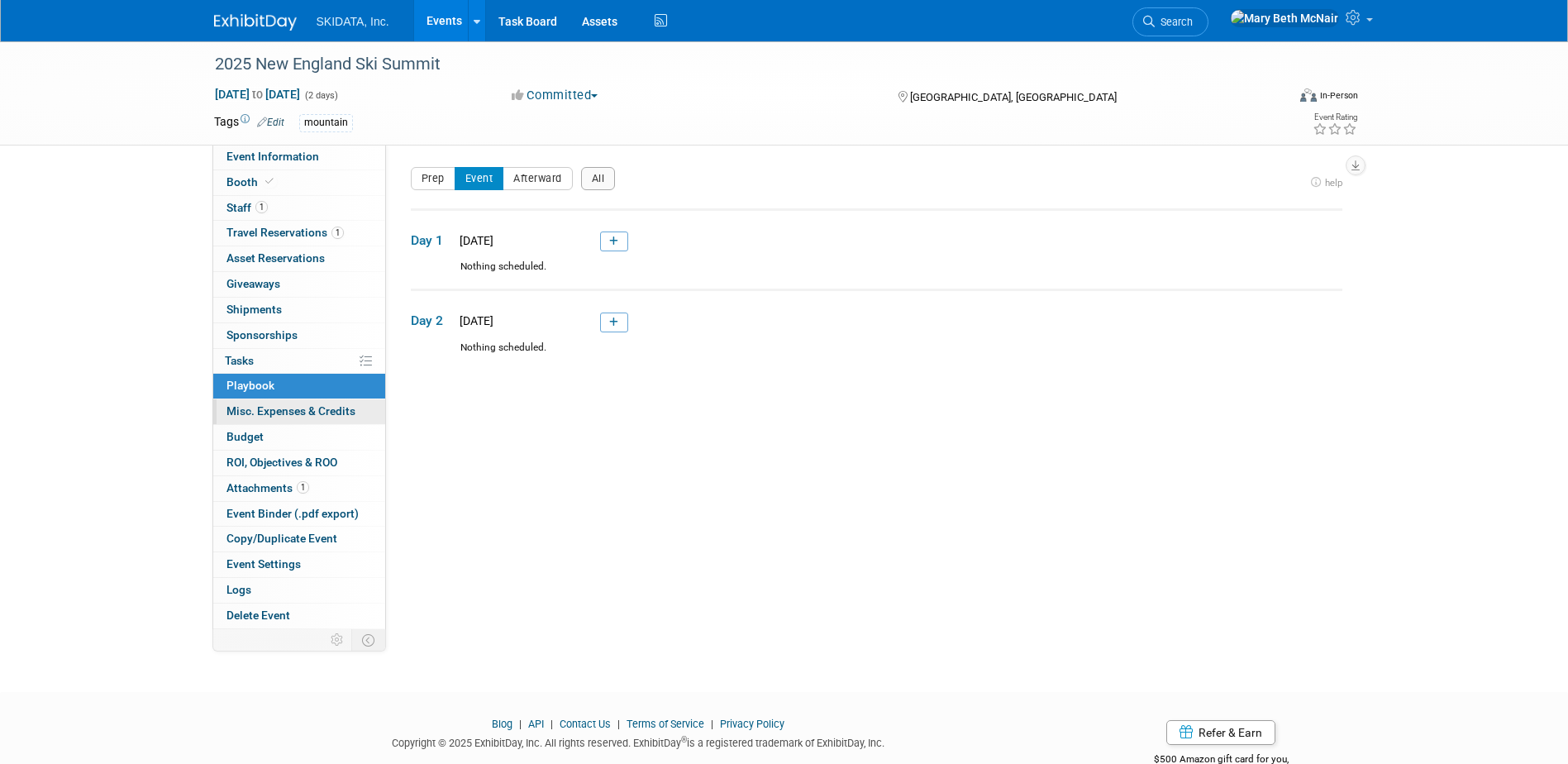
click at [266, 402] on link "0 Misc. Expenses & Credits 0" at bounding box center [299, 411] width 172 height 25
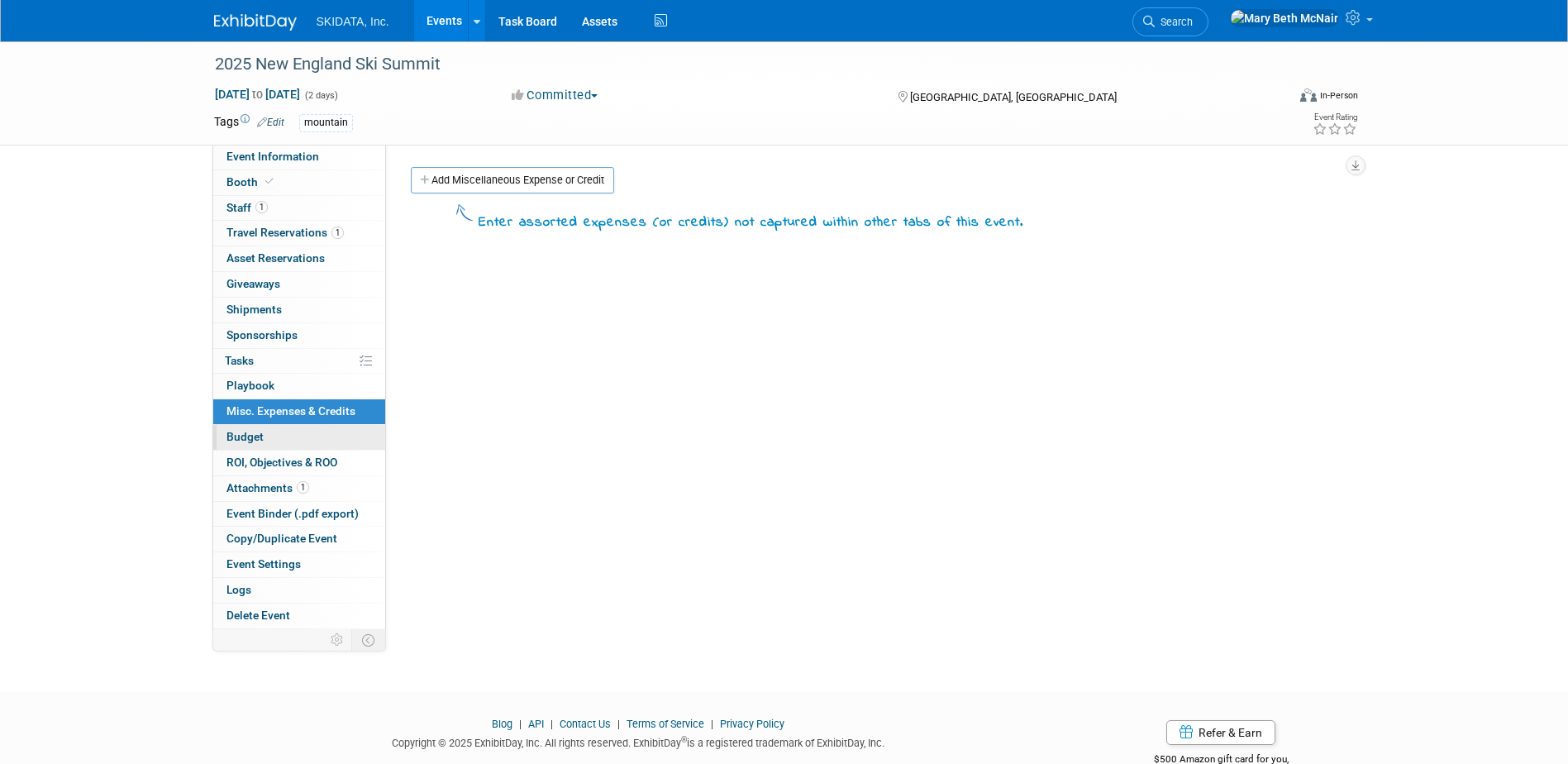
click at [262, 434] on span "Budget" at bounding box center [245, 437] width 37 height 13
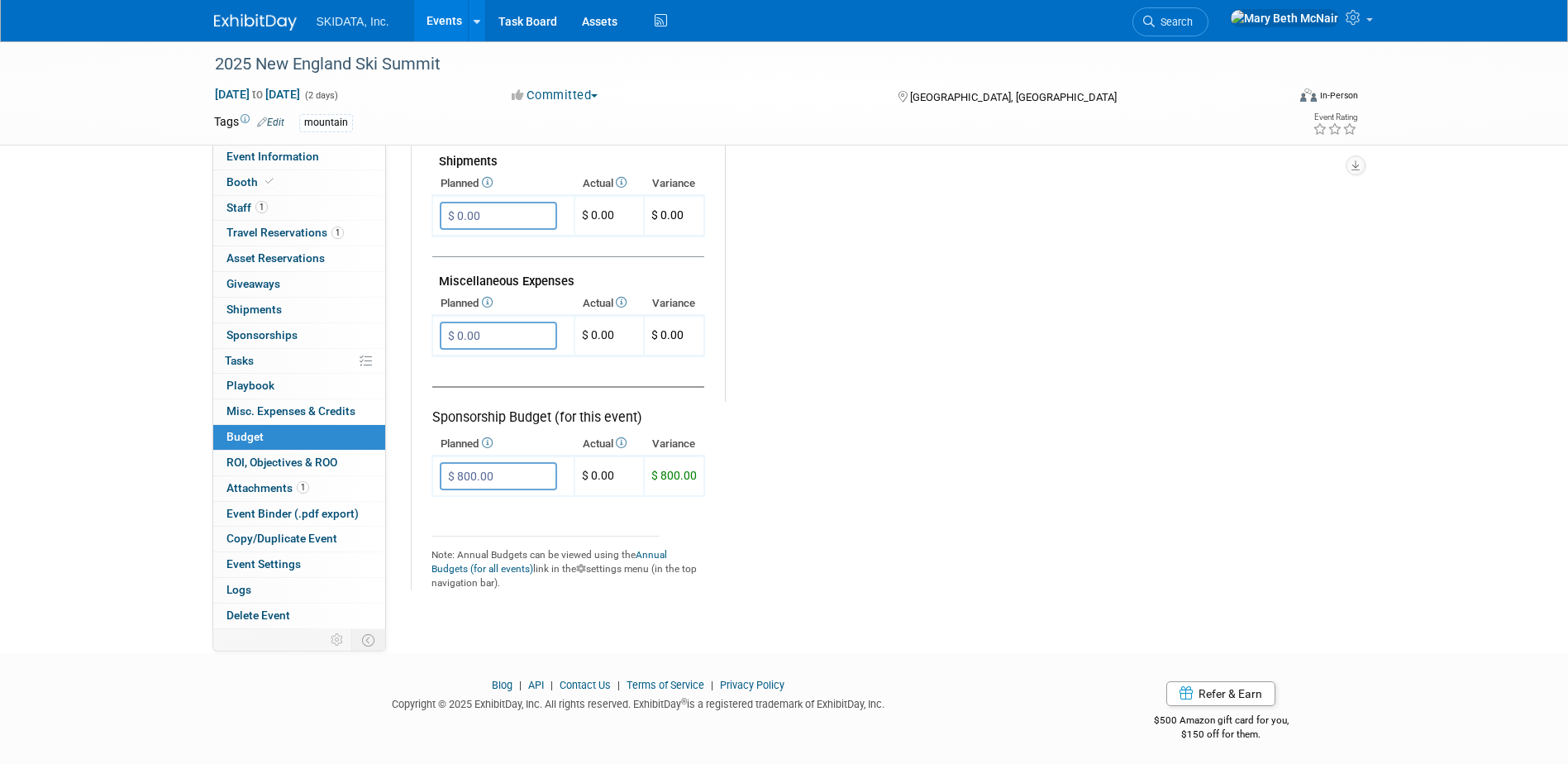
scroll to position [926, 0]
click at [439, 26] on link "Events" at bounding box center [444, 21] width 61 height 41
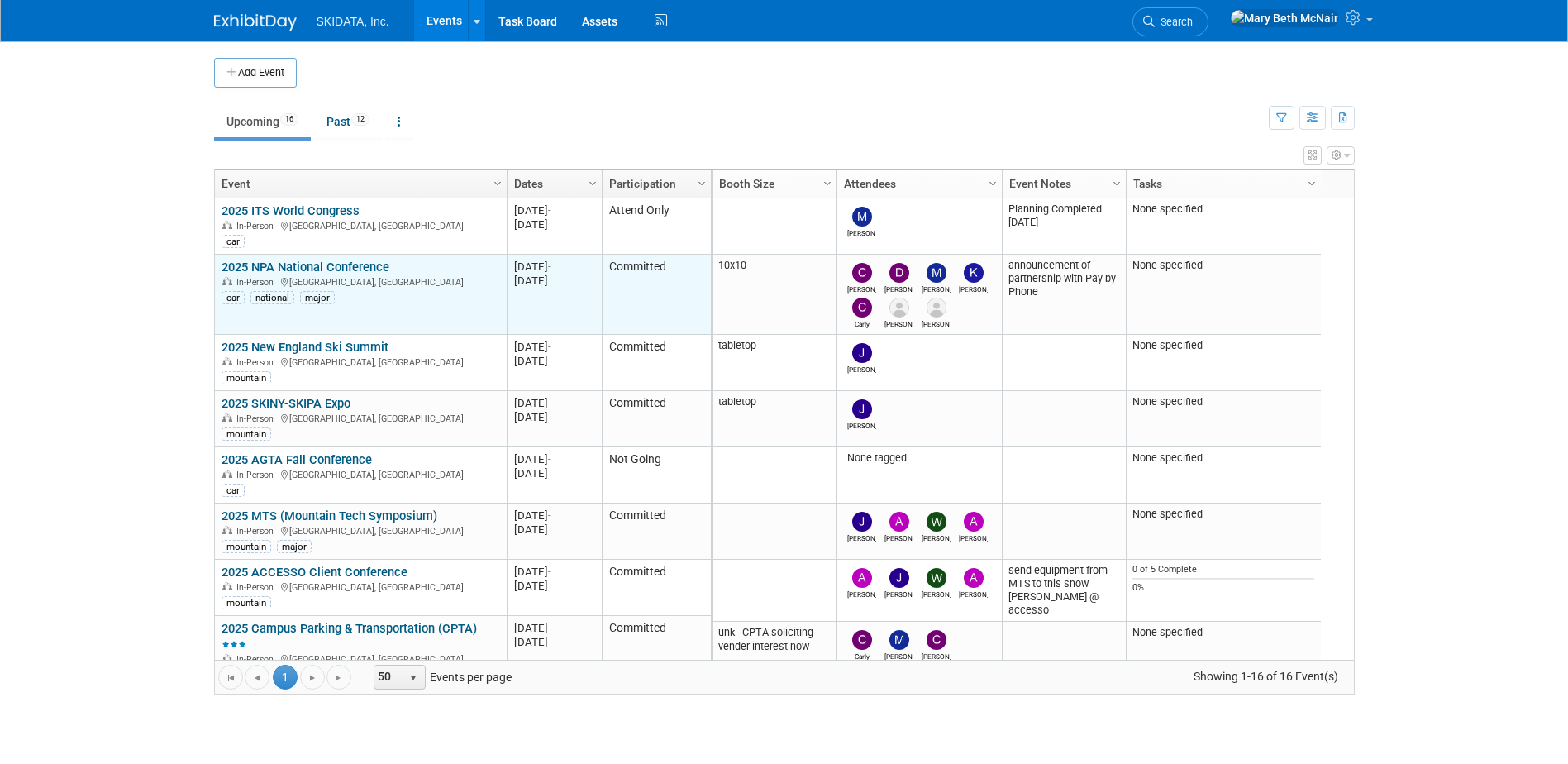
click at [288, 263] on link "2025 NPA National Conference" at bounding box center [305, 267] width 167 height 15
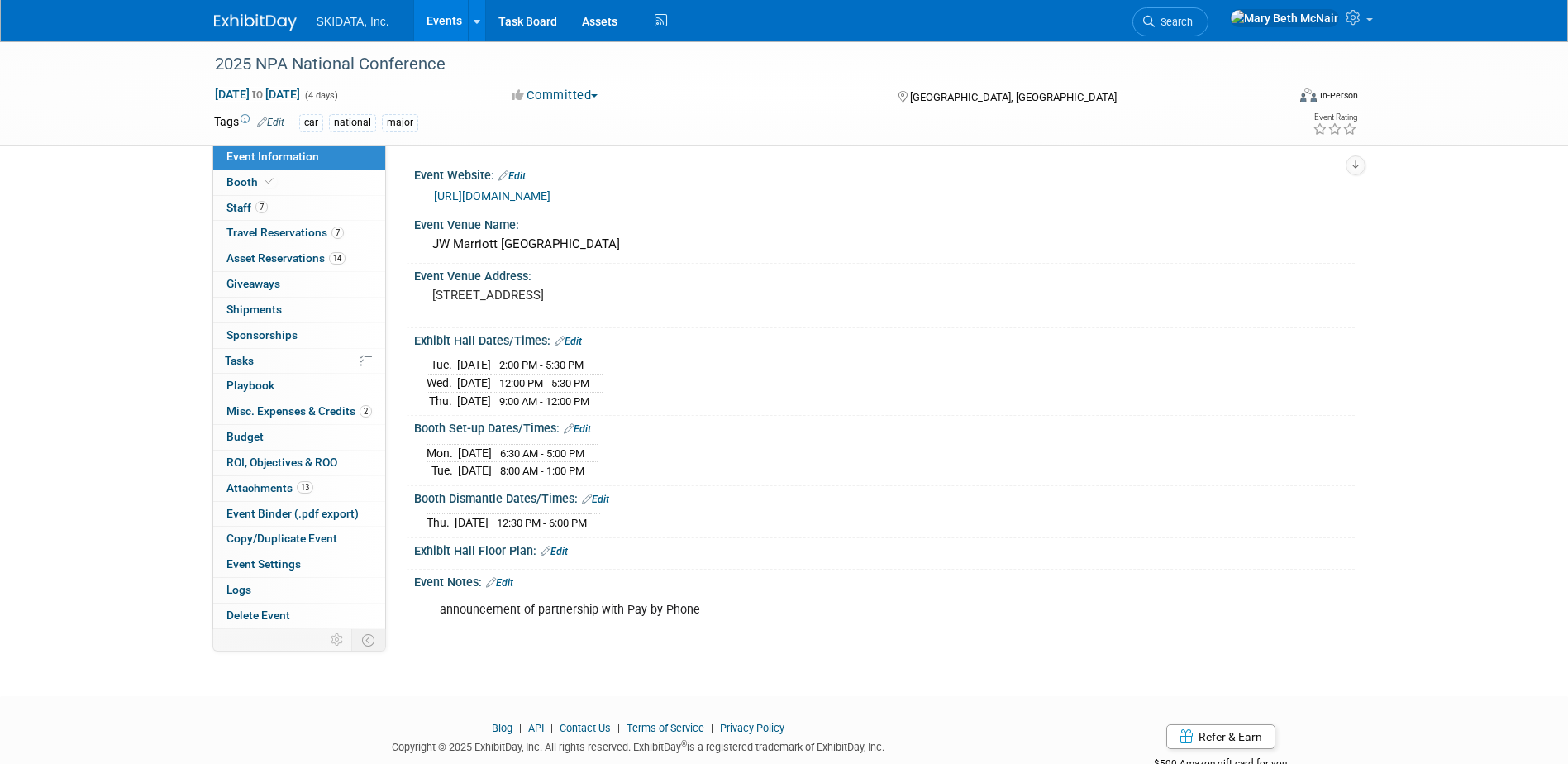
click at [523, 196] on link "[URL][DOMAIN_NAME]" at bounding box center [492, 195] width 117 height 13
click at [451, 20] on link "Events" at bounding box center [444, 21] width 61 height 41
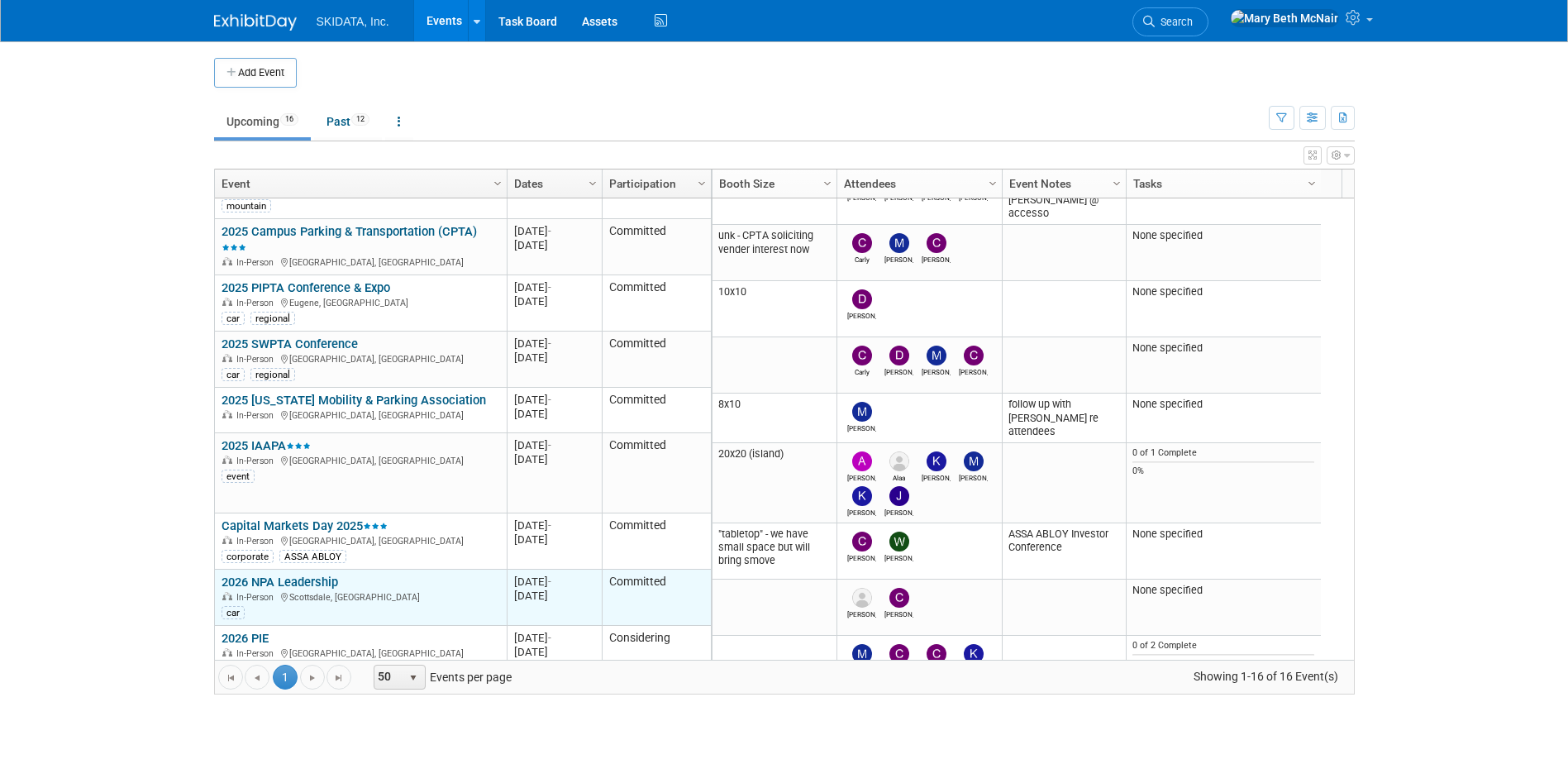
scroll to position [496, 0]
